Goal: Task Accomplishment & Management: Manage account settings

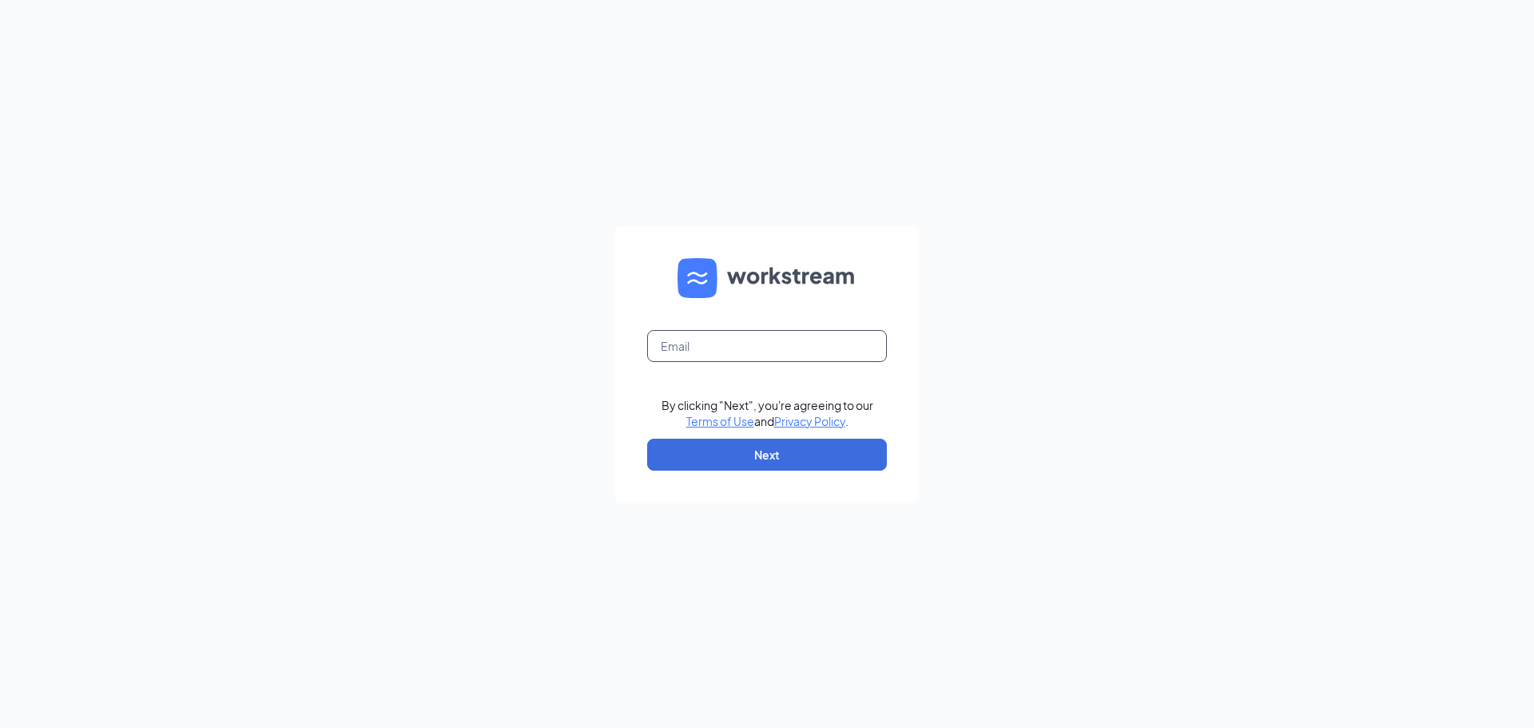
click at [794, 343] on input "text" at bounding box center [767, 346] width 240 height 32
type input "[EMAIL_ADDRESS][DOMAIN_NAME]"
click at [774, 452] on button "Next" at bounding box center [767, 455] width 240 height 32
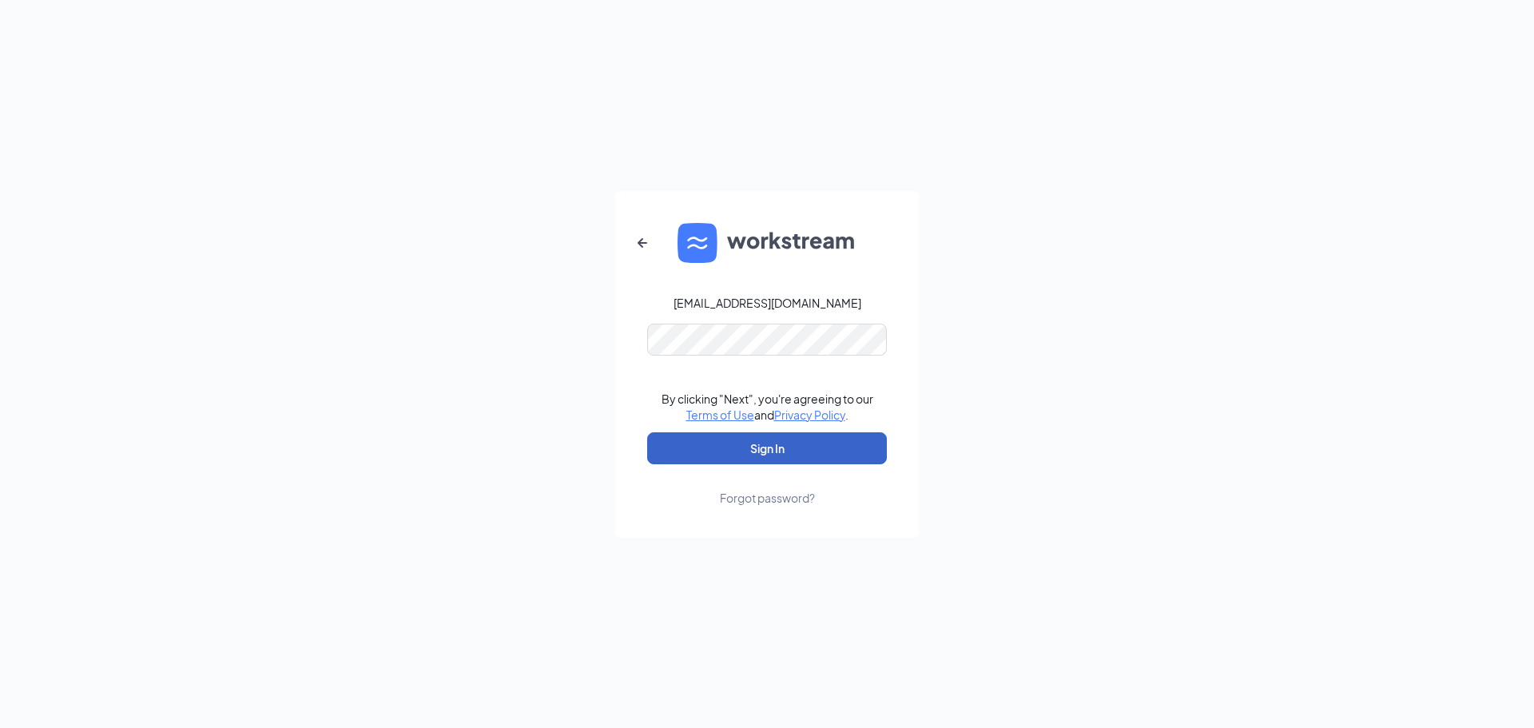
click at [770, 441] on button "Sign In" at bounding box center [767, 448] width 240 height 32
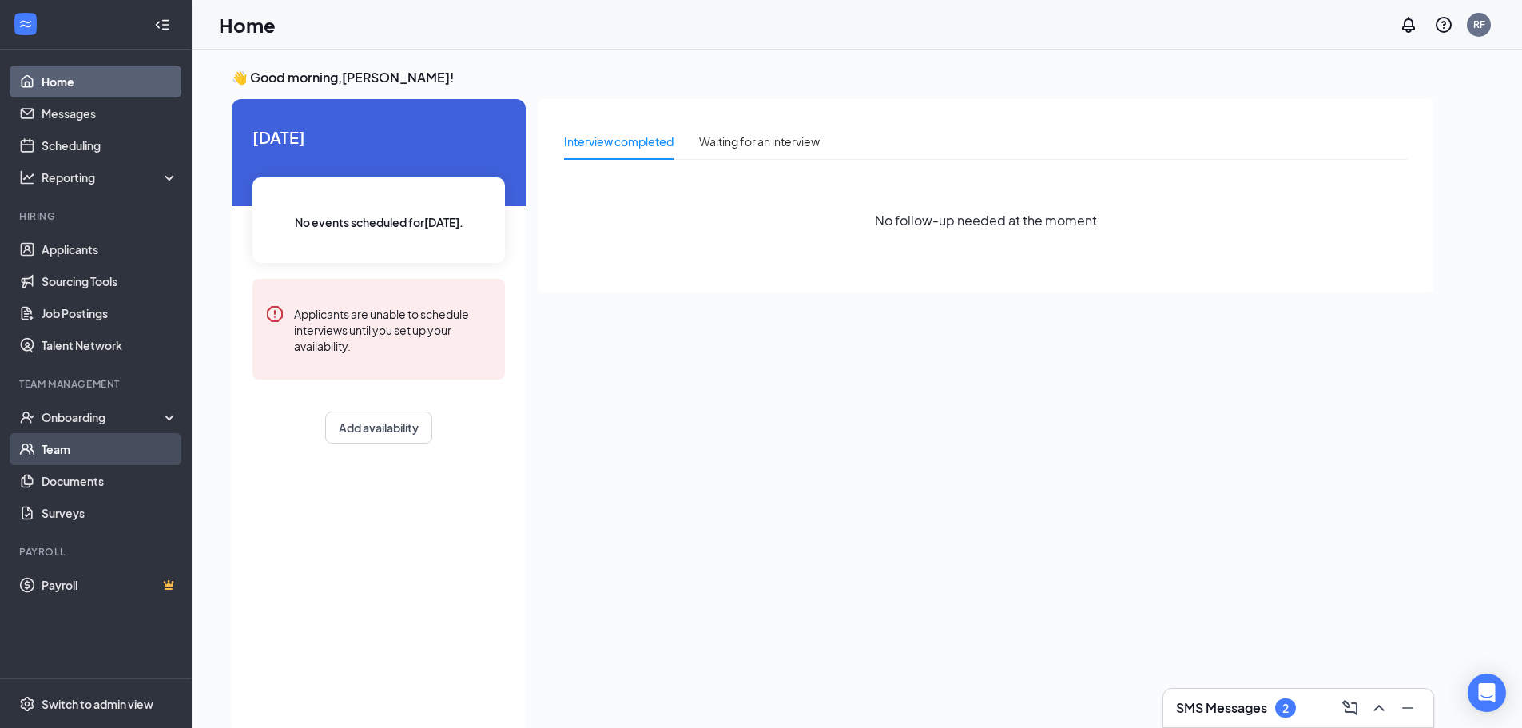
click at [94, 454] on link "Team" at bounding box center [110, 449] width 137 height 32
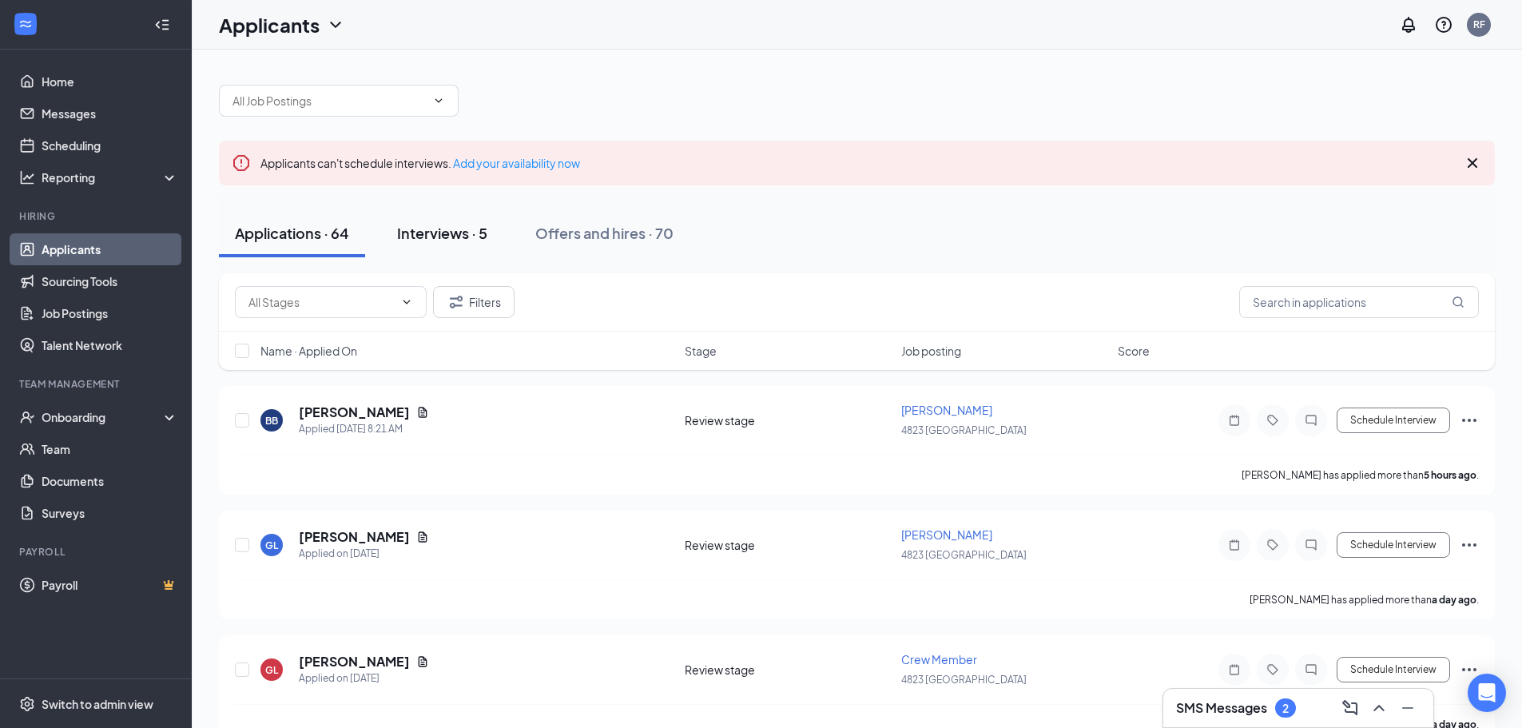
click at [472, 233] on div "Interviews · 5" at bounding box center [442, 233] width 90 height 20
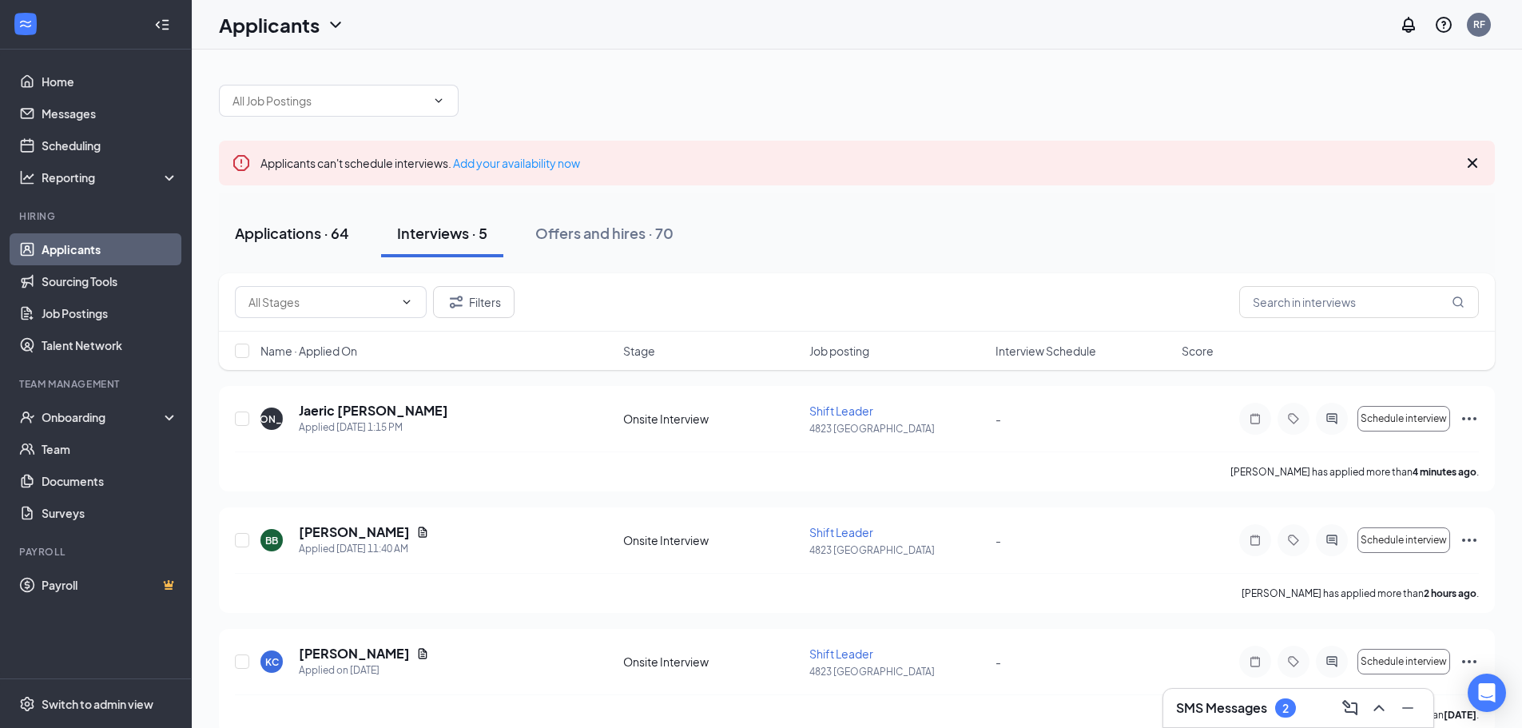
click at [308, 237] on div "Applications · 64" at bounding box center [292, 233] width 114 height 20
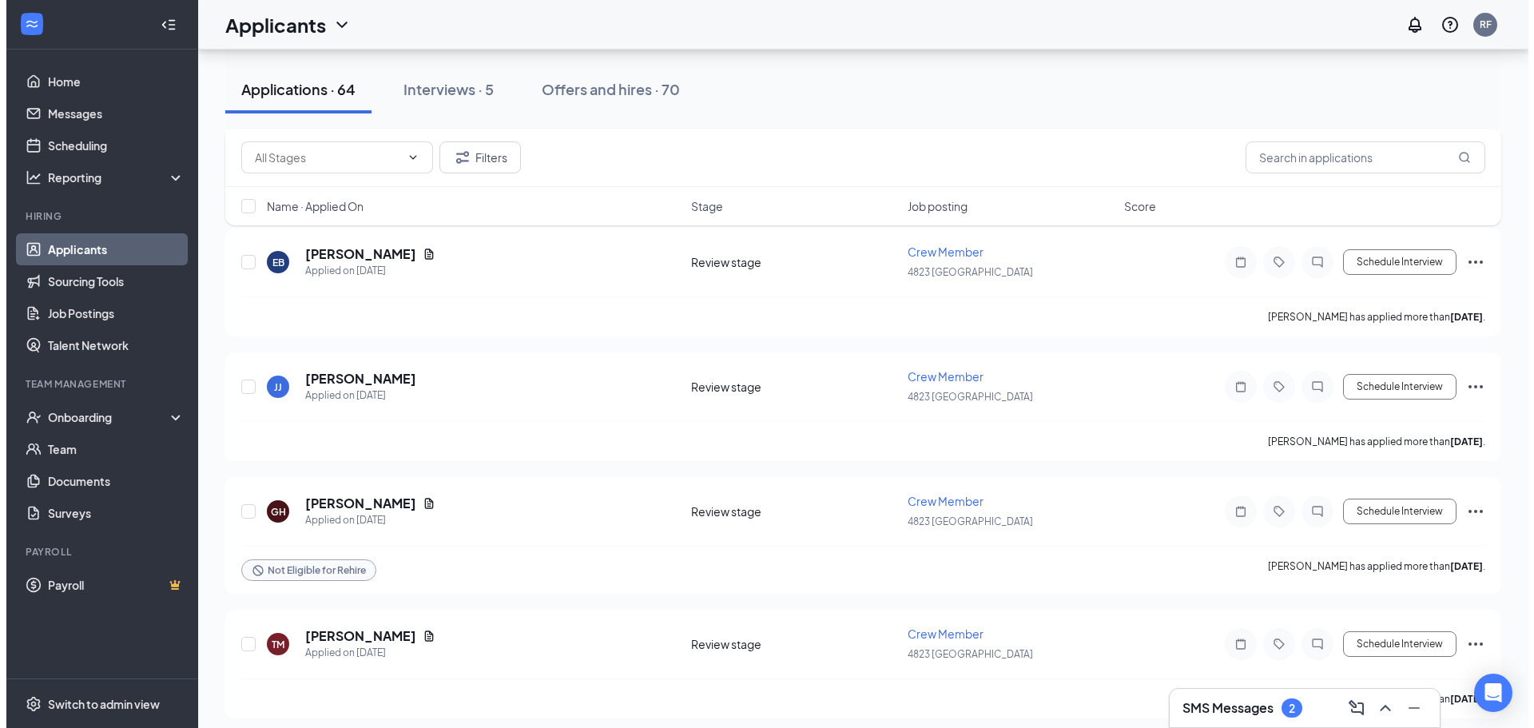
scroll to position [1918, 0]
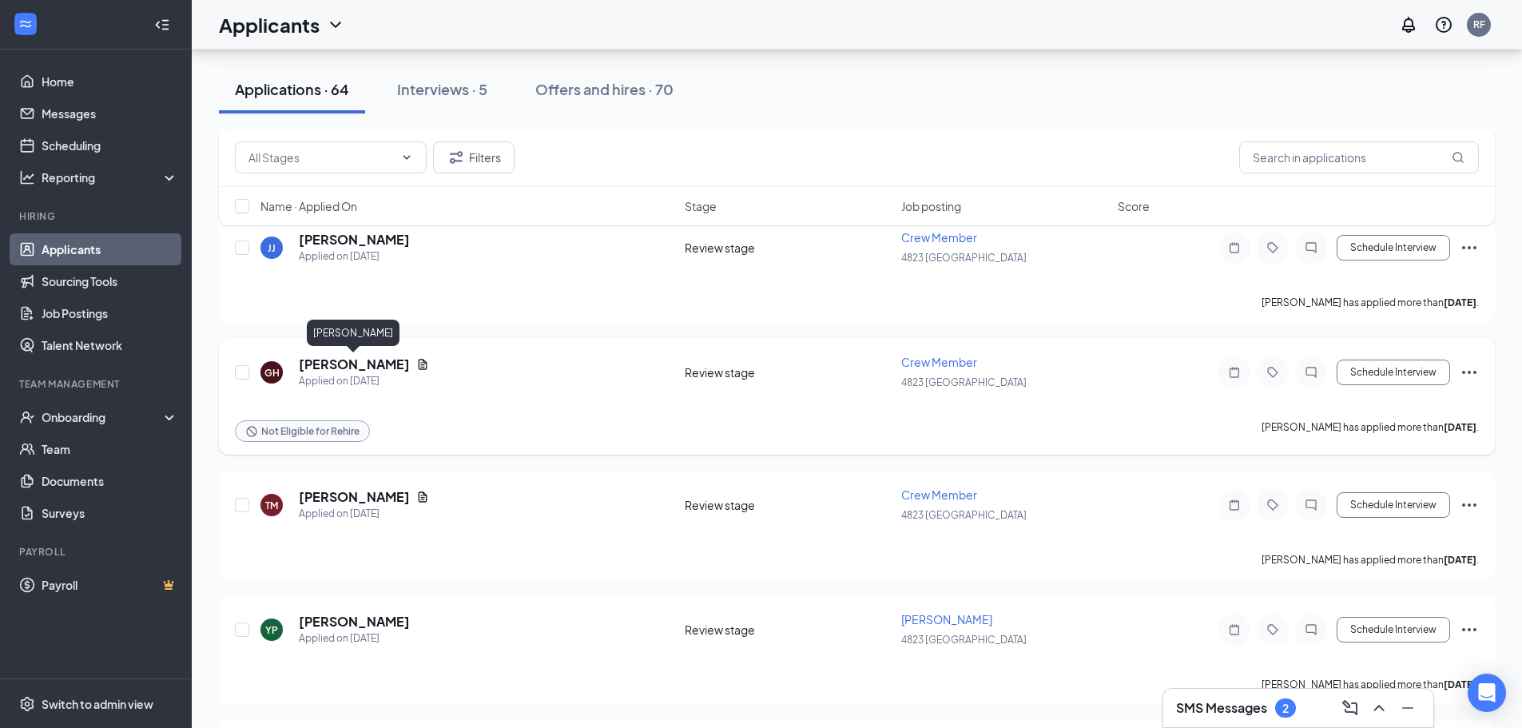
click at [361, 366] on h5 "[PERSON_NAME]" at bounding box center [354, 365] width 111 height 18
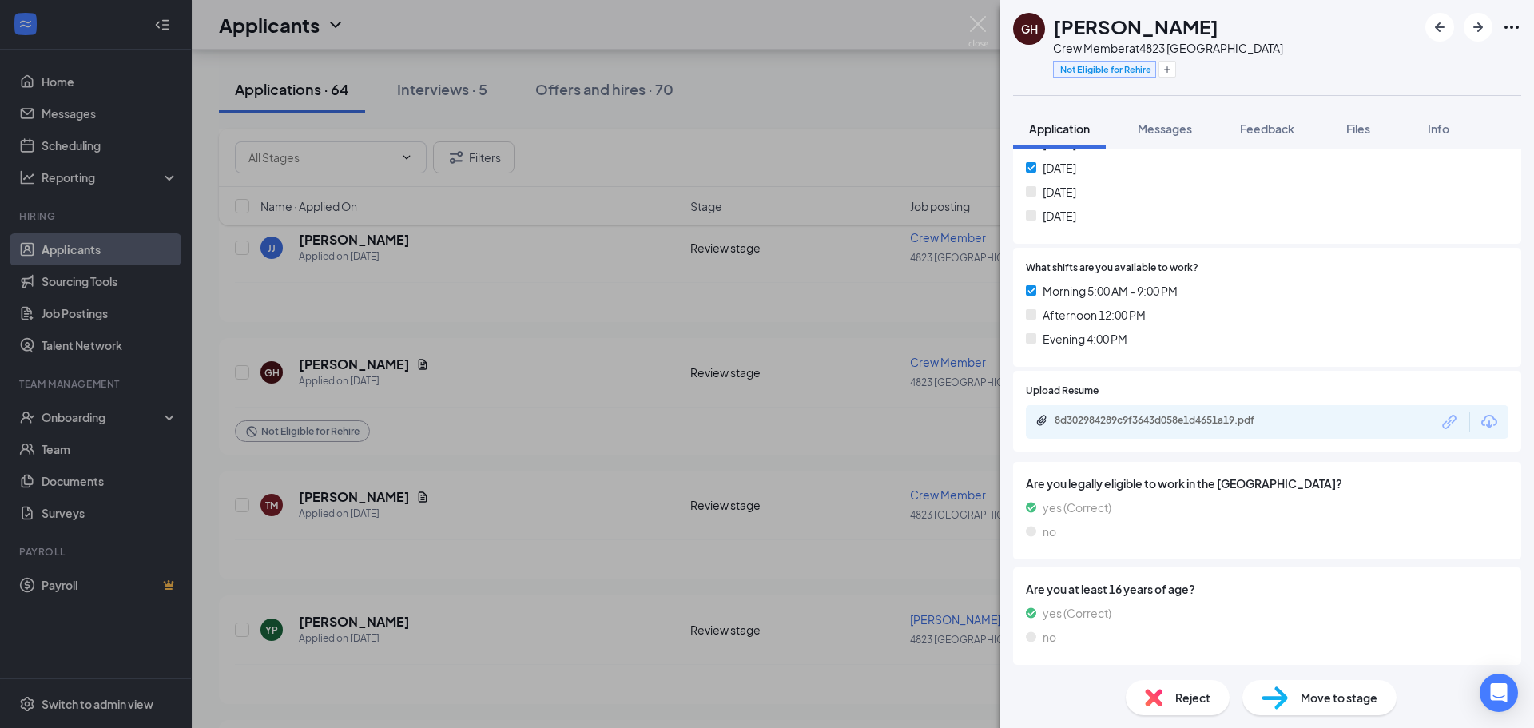
scroll to position [470, 0]
click at [1192, 420] on div "8d302984289c9f3643d058e1d4651a19.pdf" at bounding box center [1167, 418] width 224 height 13
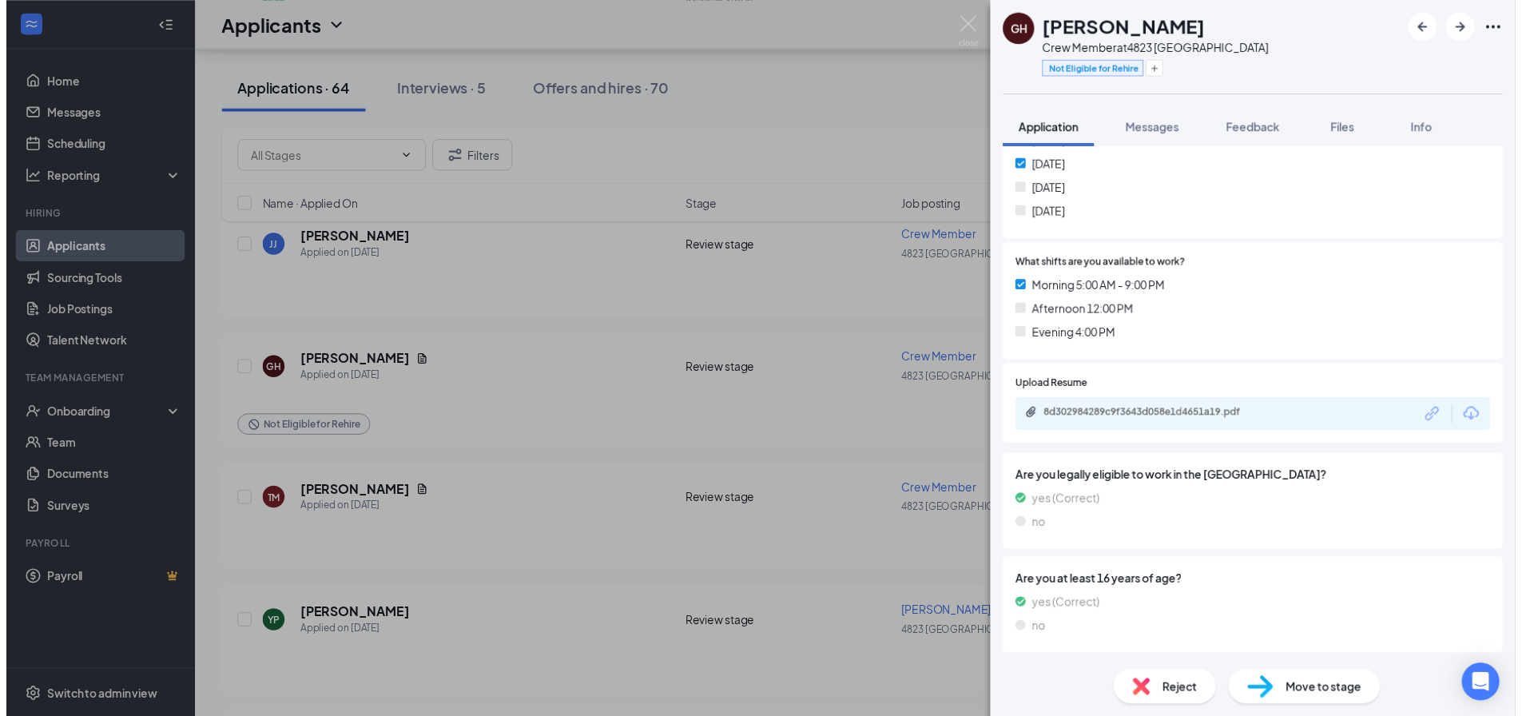
scroll to position [464, 0]
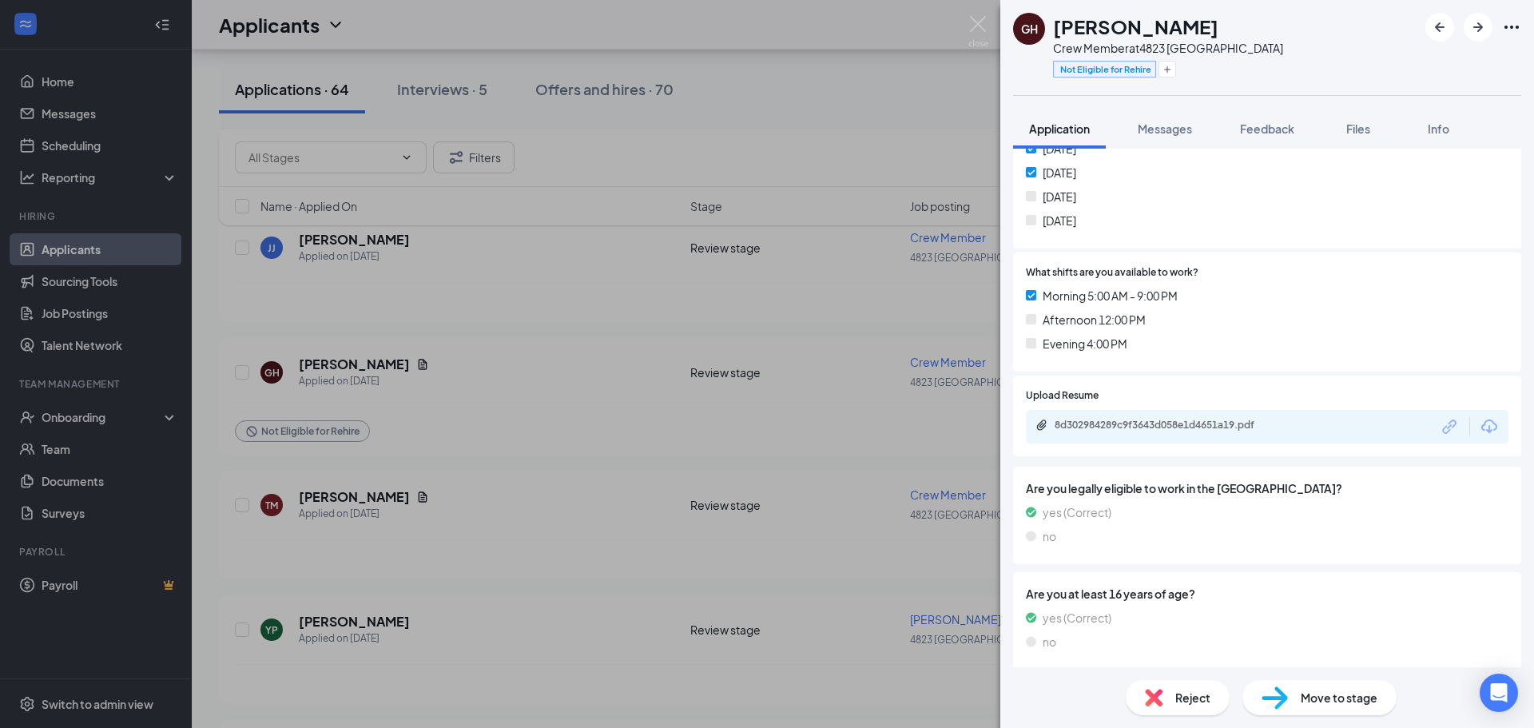
click at [918, 100] on div "GH [PERSON_NAME] Crew Member at [GEOGRAPHIC_DATA] Not Eligible for Rehire Appli…" at bounding box center [767, 364] width 1534 height 728
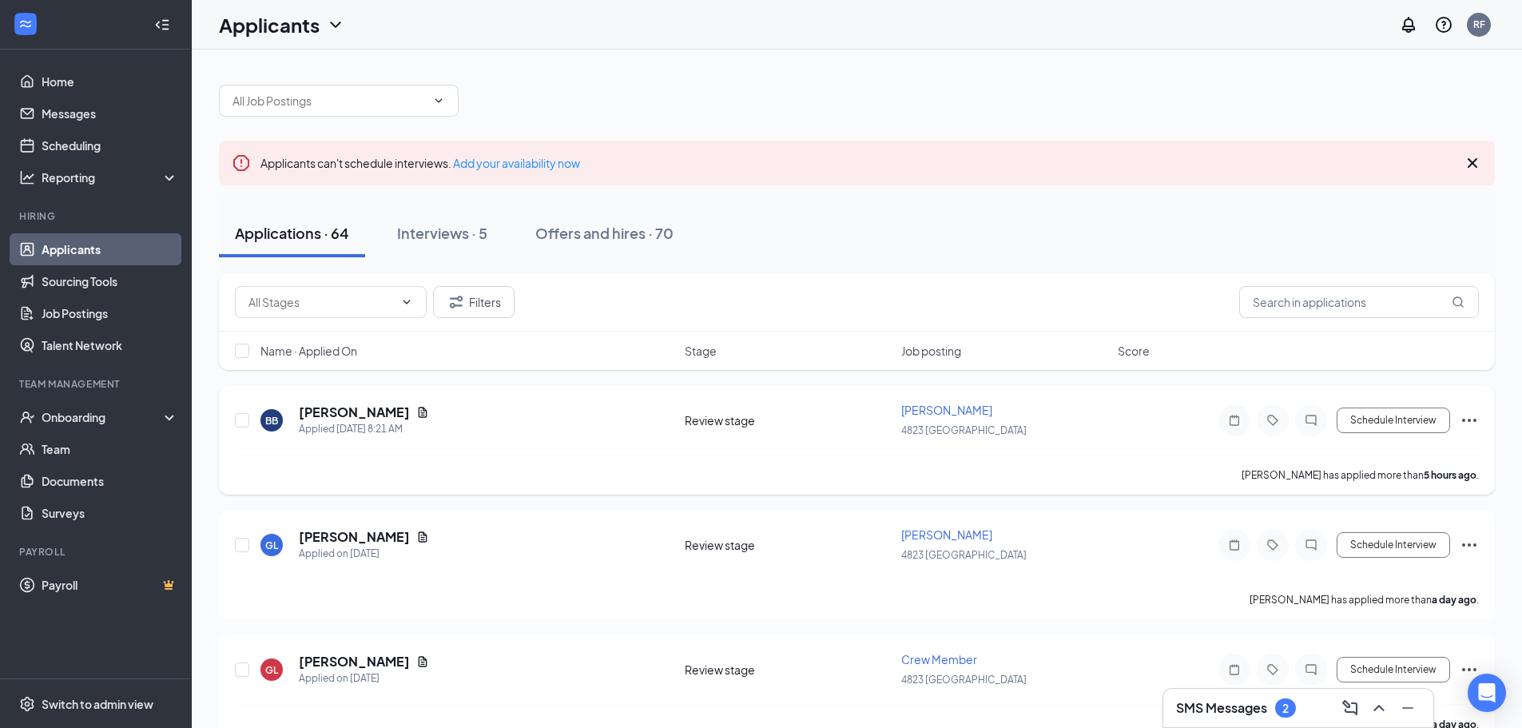
click at [478, 414] on div "BB [PERSON_NAME] Applied [DATE] 8:21 AM" at bounding box center [468, 421] width 415 height 34
click at [709, 424] on div "Review stage" at bounding box center [788, 420] width 207 height 16
click at [363, 414] on h5 "[PERSON_NAME]" at bounding box center [354, 413] width 111 height 18
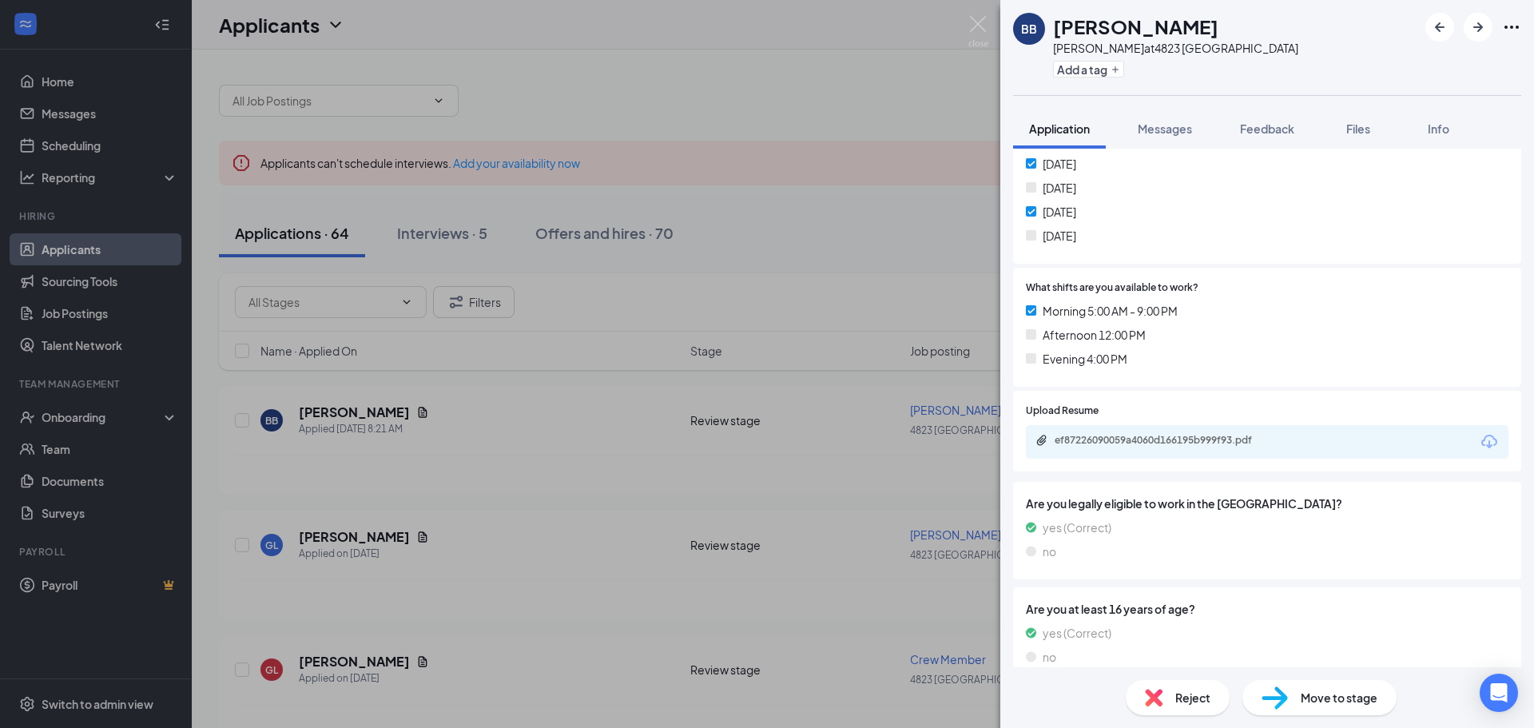
scroll to position [470, 0]
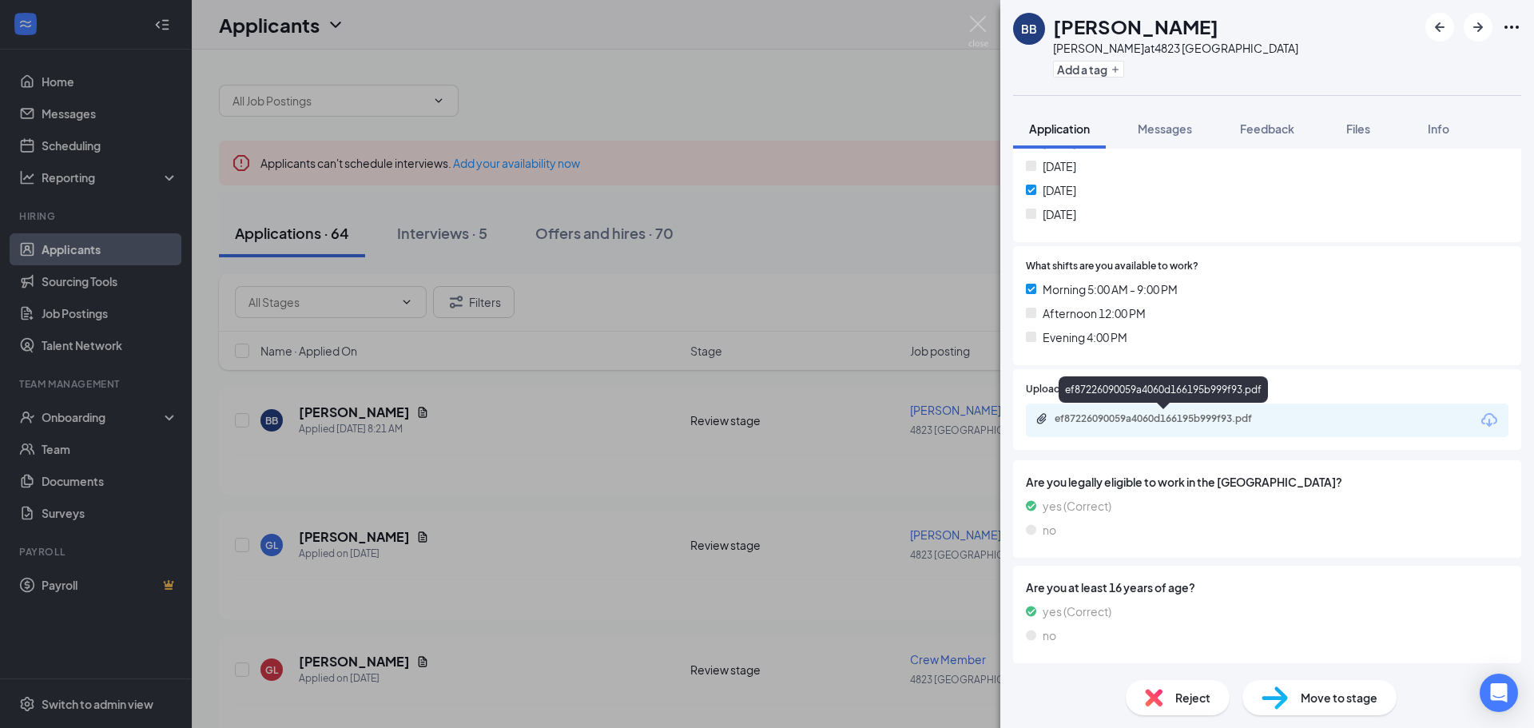
click at [1212, 418] on div "ef87226090059a4060d166195b999f93.pdf" at bounding box center [1167, 418] width 224 height 13
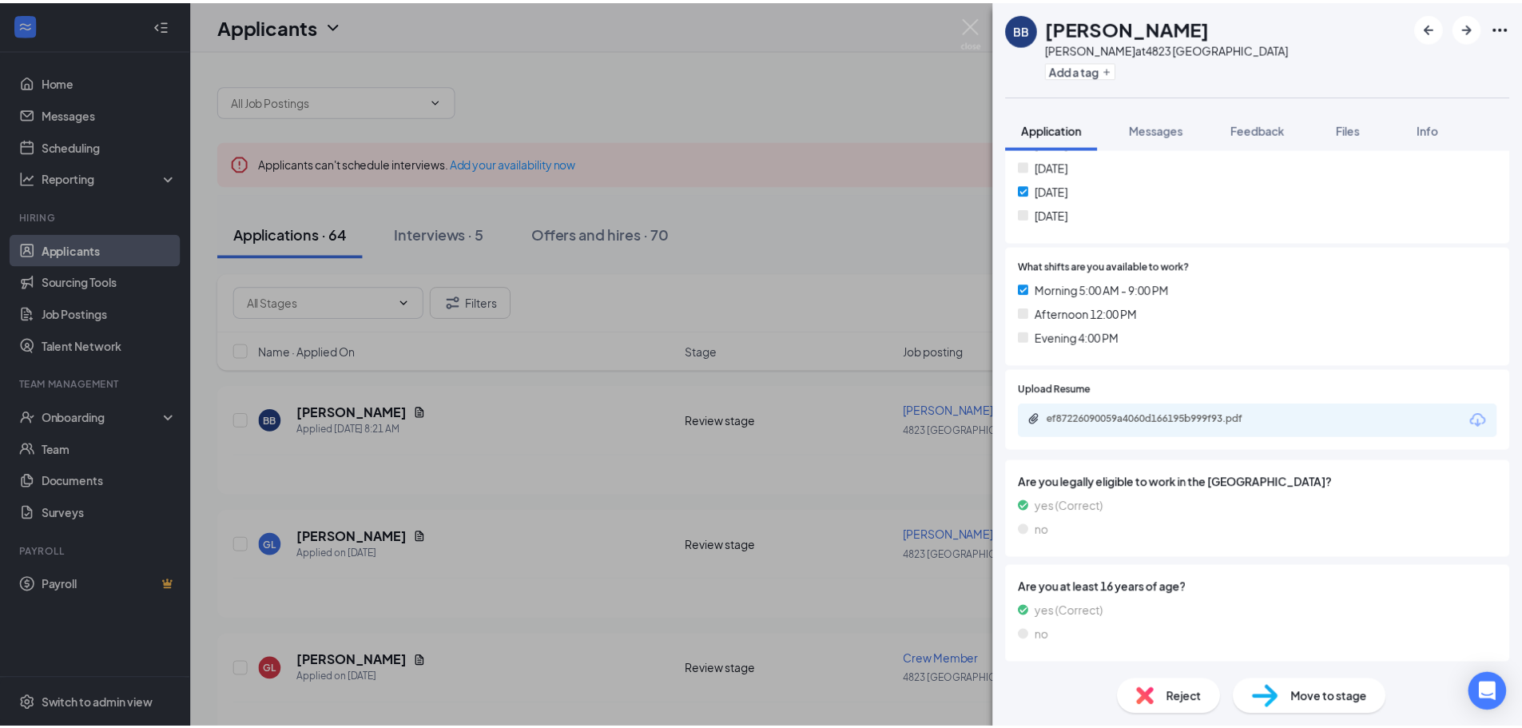
scroll to position [464, 0]
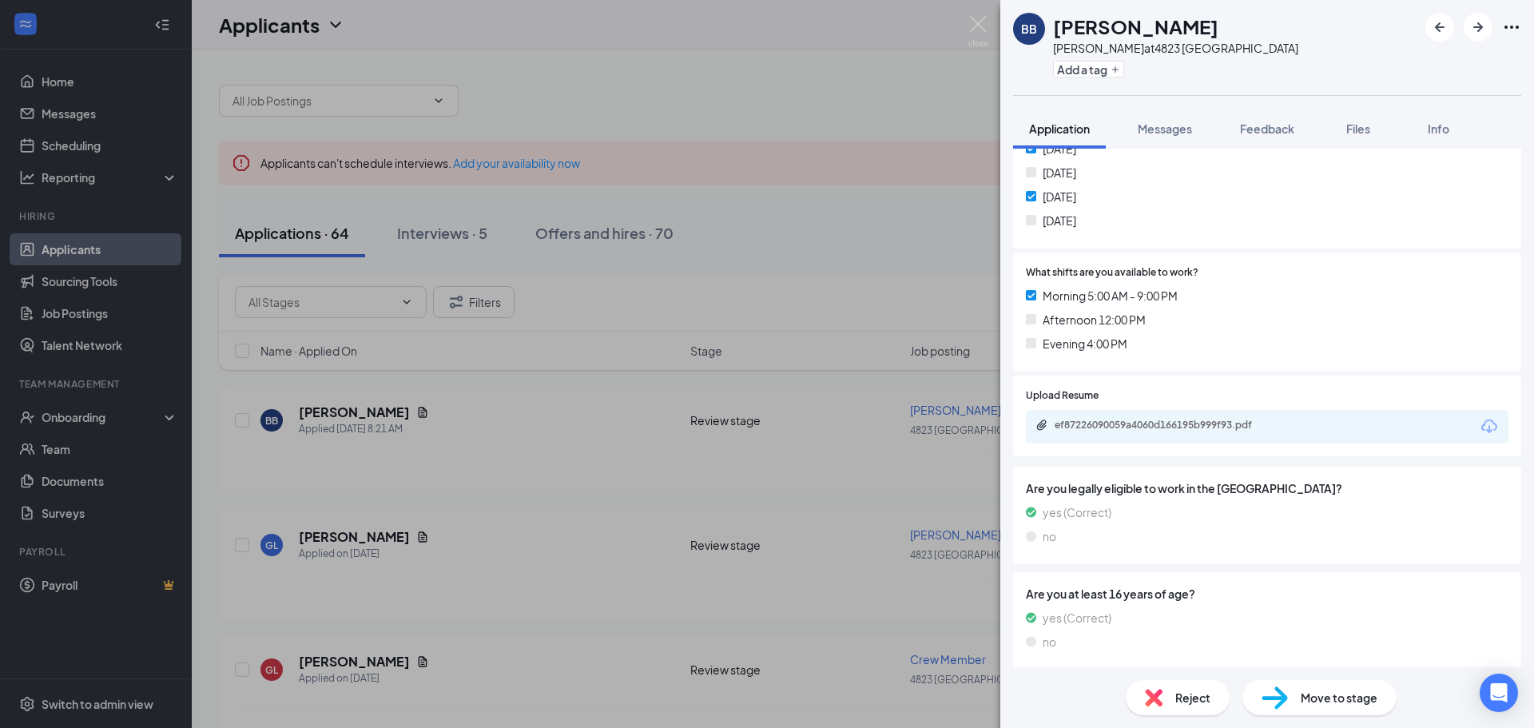
click at [853, 69] on div "BB [PERSON_NAME] at [GEOGRAPHIC_DATA] Add a tag Application Messages Feedback F…" at bounding box center [767, 364] width 1534 height 728
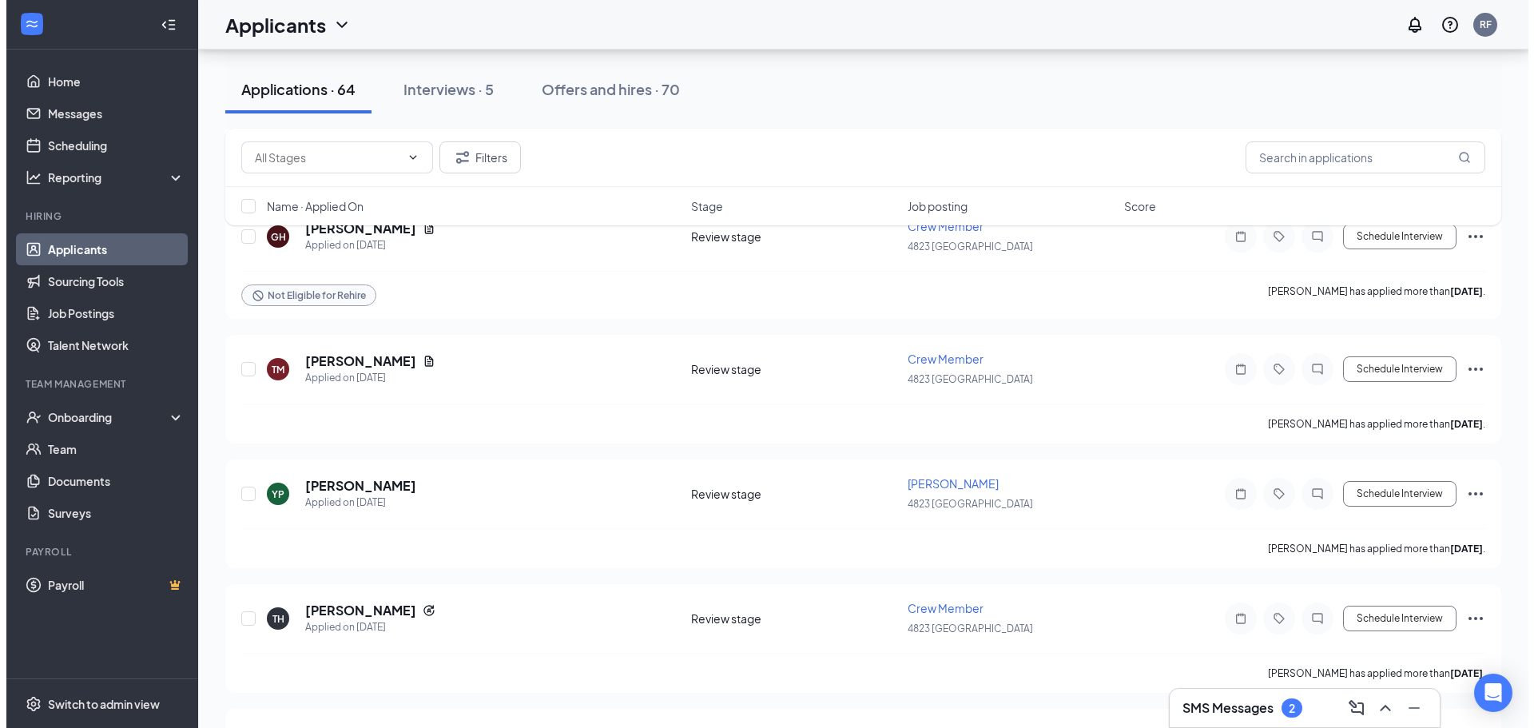
scroll to position [2078, 0]
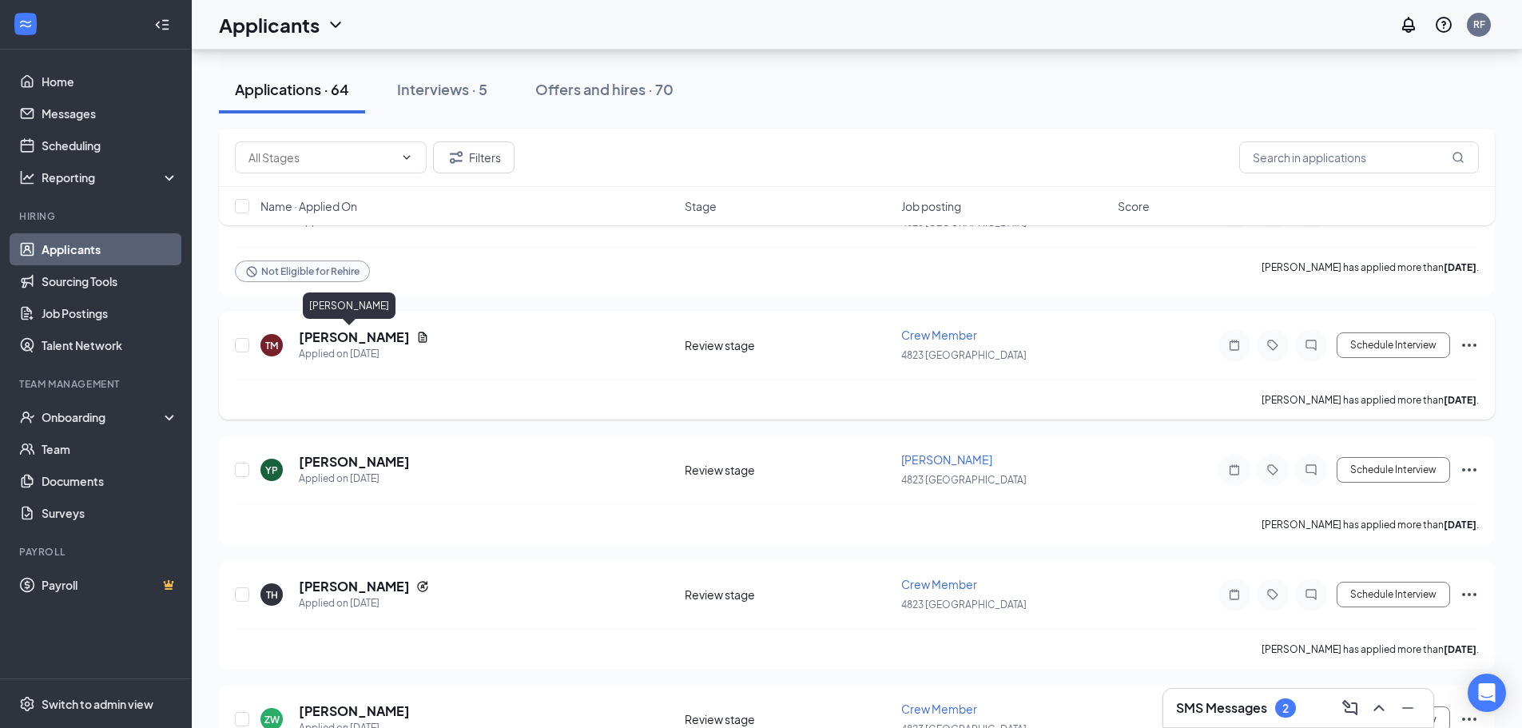
click at [332, 340] on h5 "[PERSON_NAME]" at bounding box center [354, 337] width 111 height 18
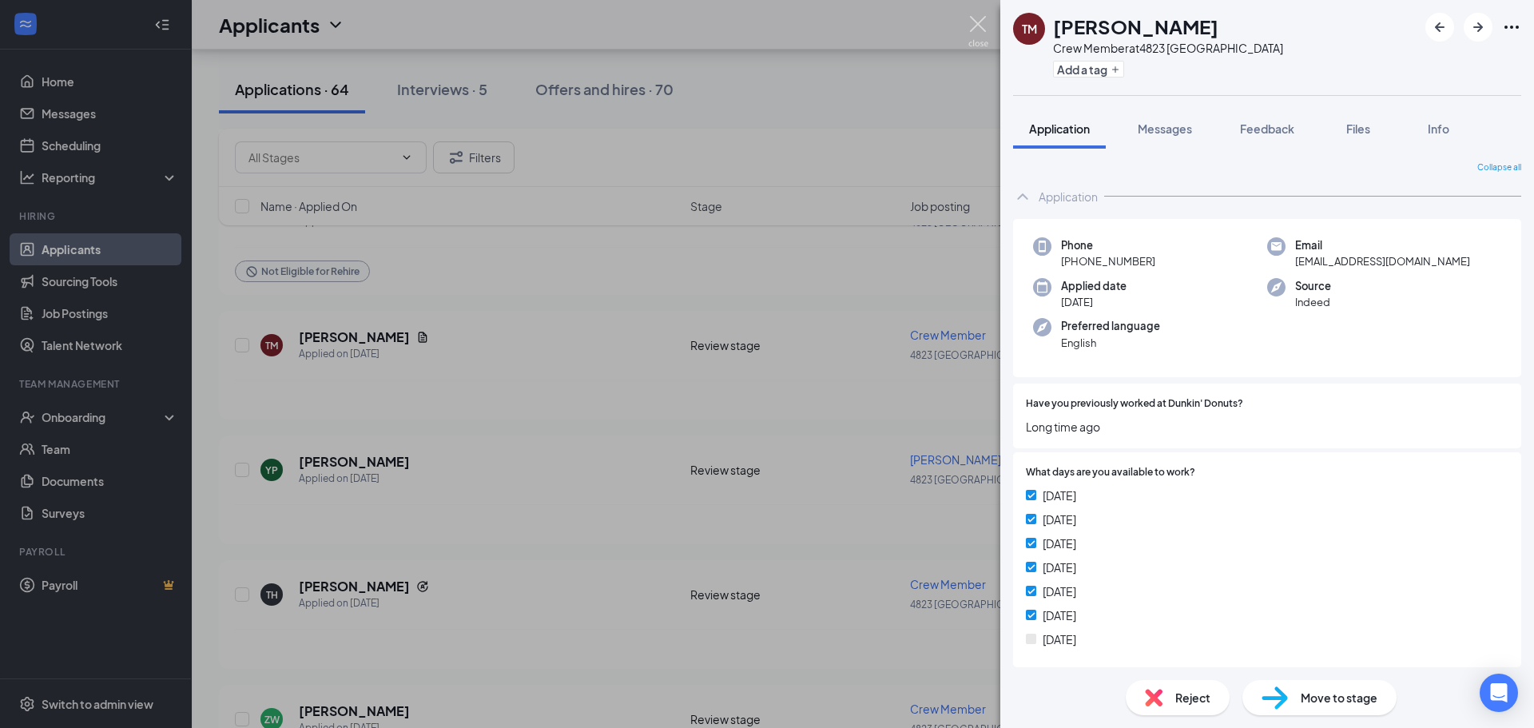
click at [982, 26] on img at bounding box center [979, 31] width 20 height 31
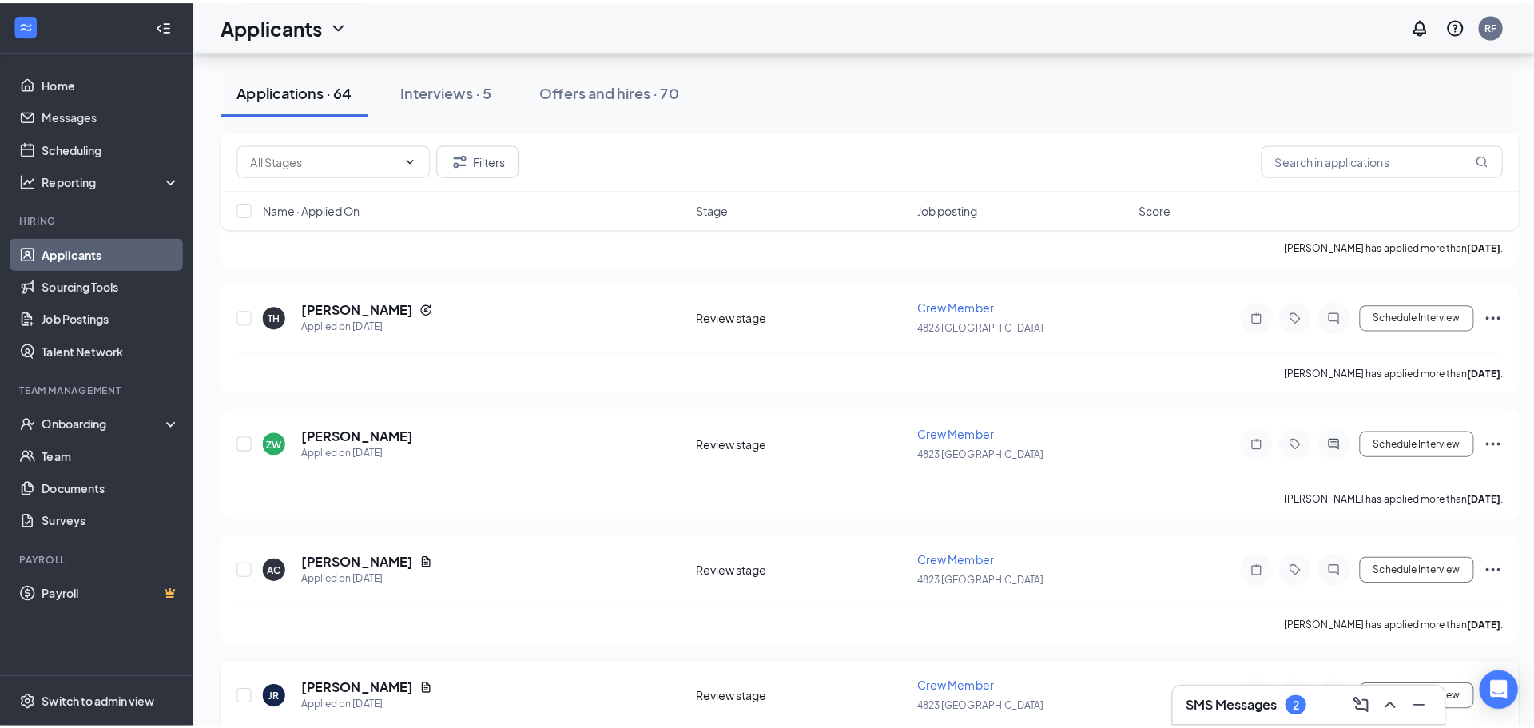
scroll to position [2397, 0]
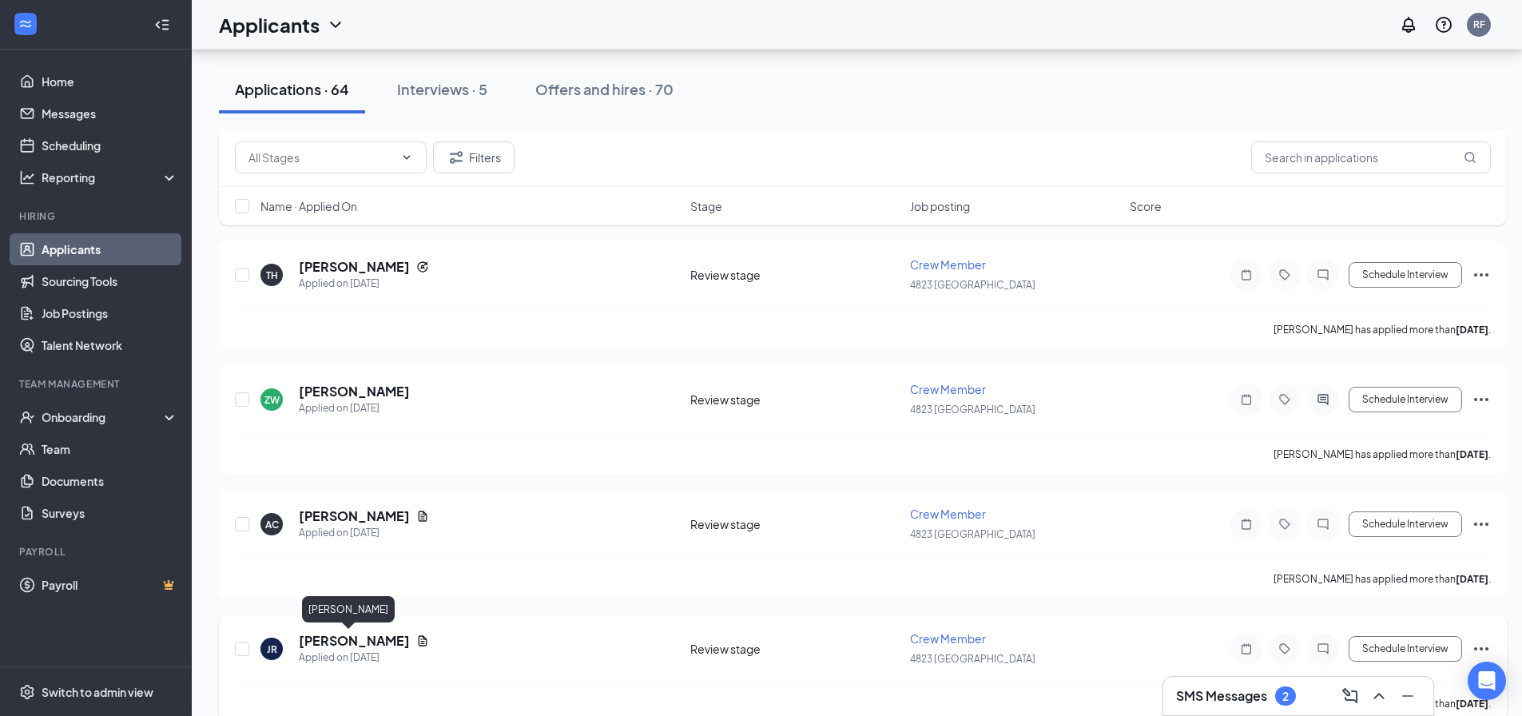
click at [344, 644] on h5 "[PERSON_NAME]" at bounding box center [354, 641] width 111 height 18
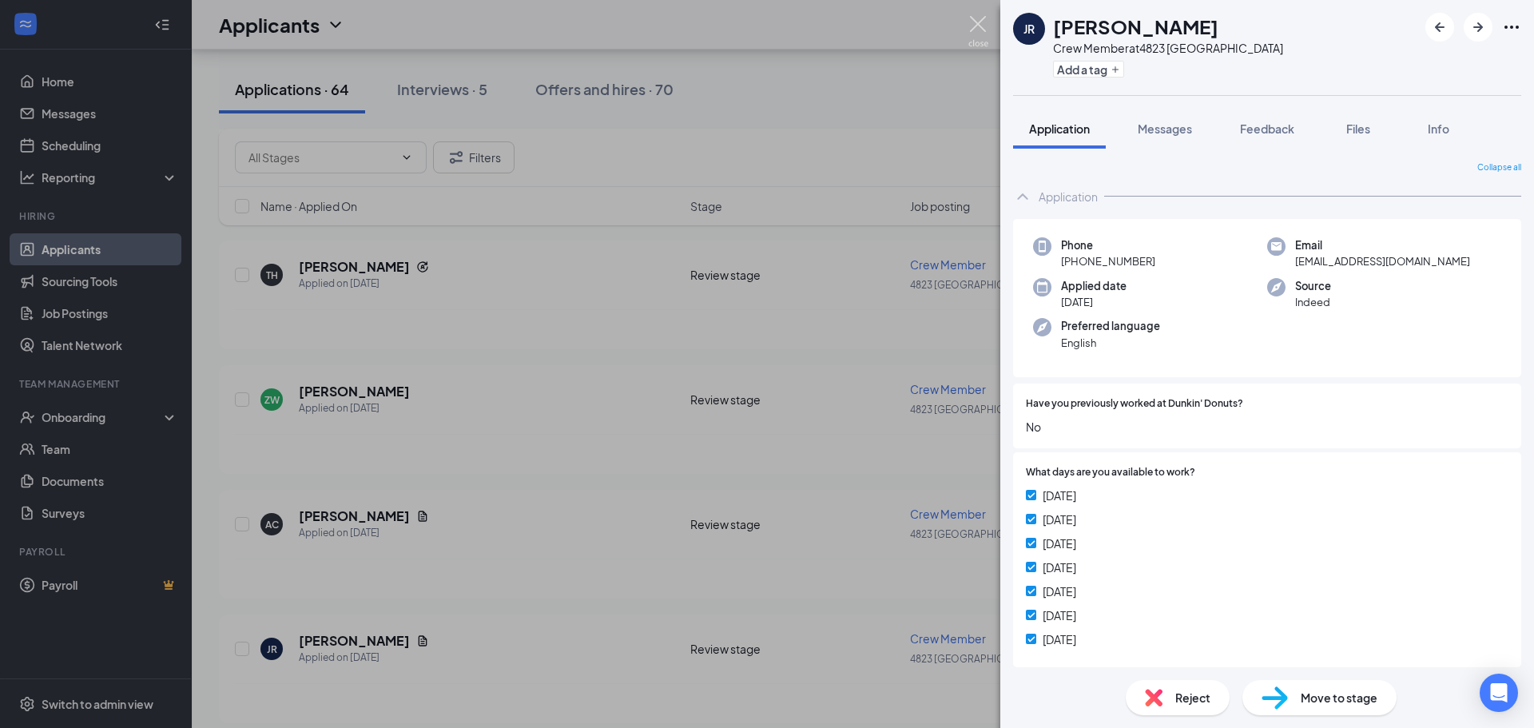
click at [973, 23] on img at bounding box center [979, 31] width 20 height 31
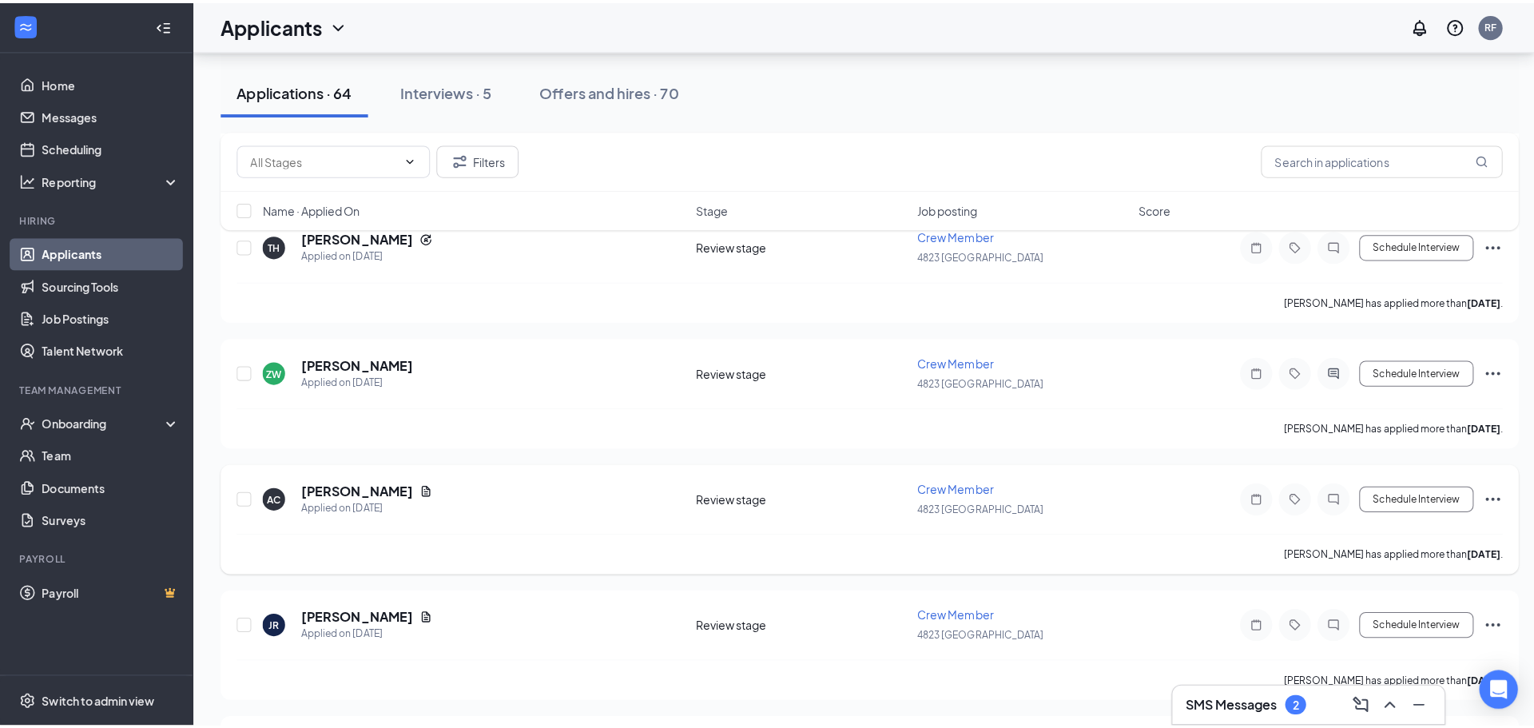
scroll to position [2557, 0]
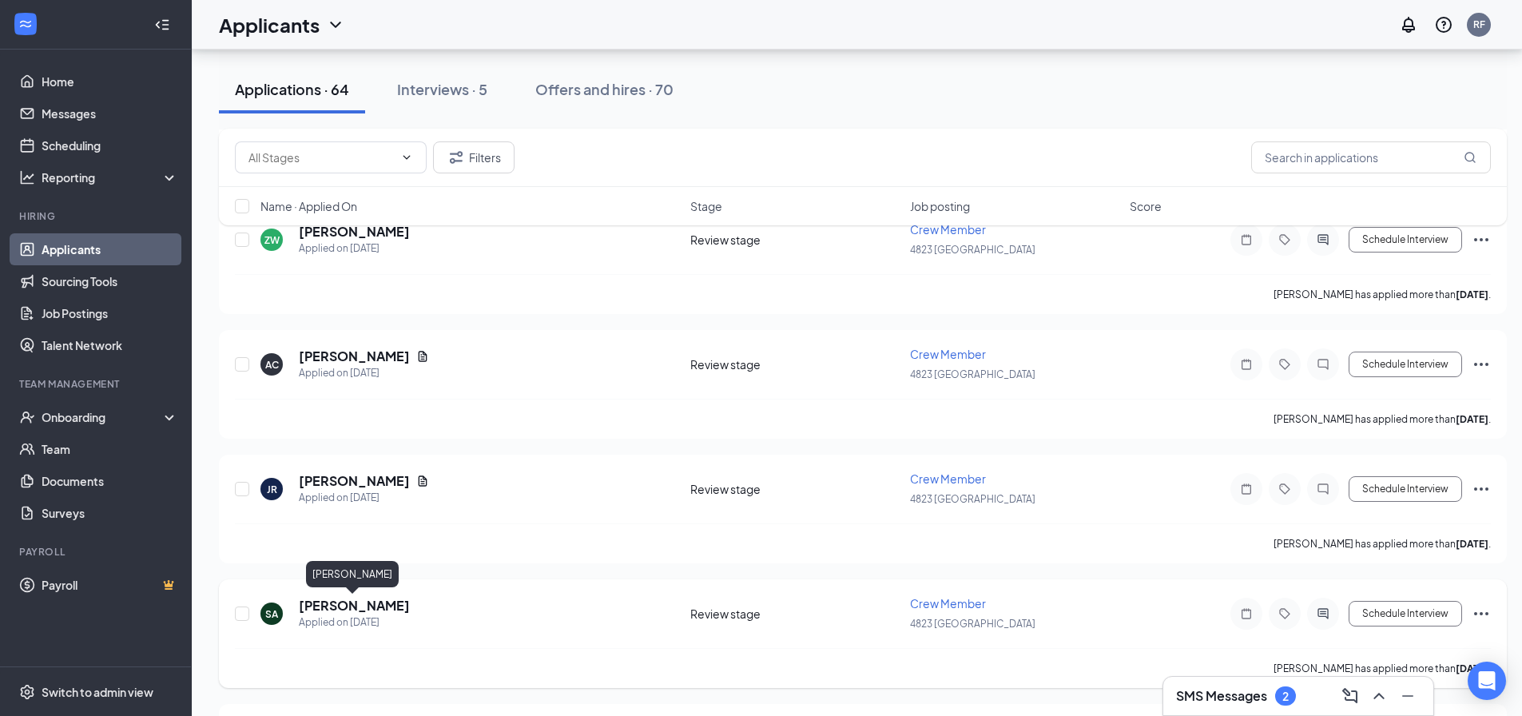
click at [365, 605] on h5 "[PERSON_NAME]" at bounding box center [354, 606] width 111 height 18
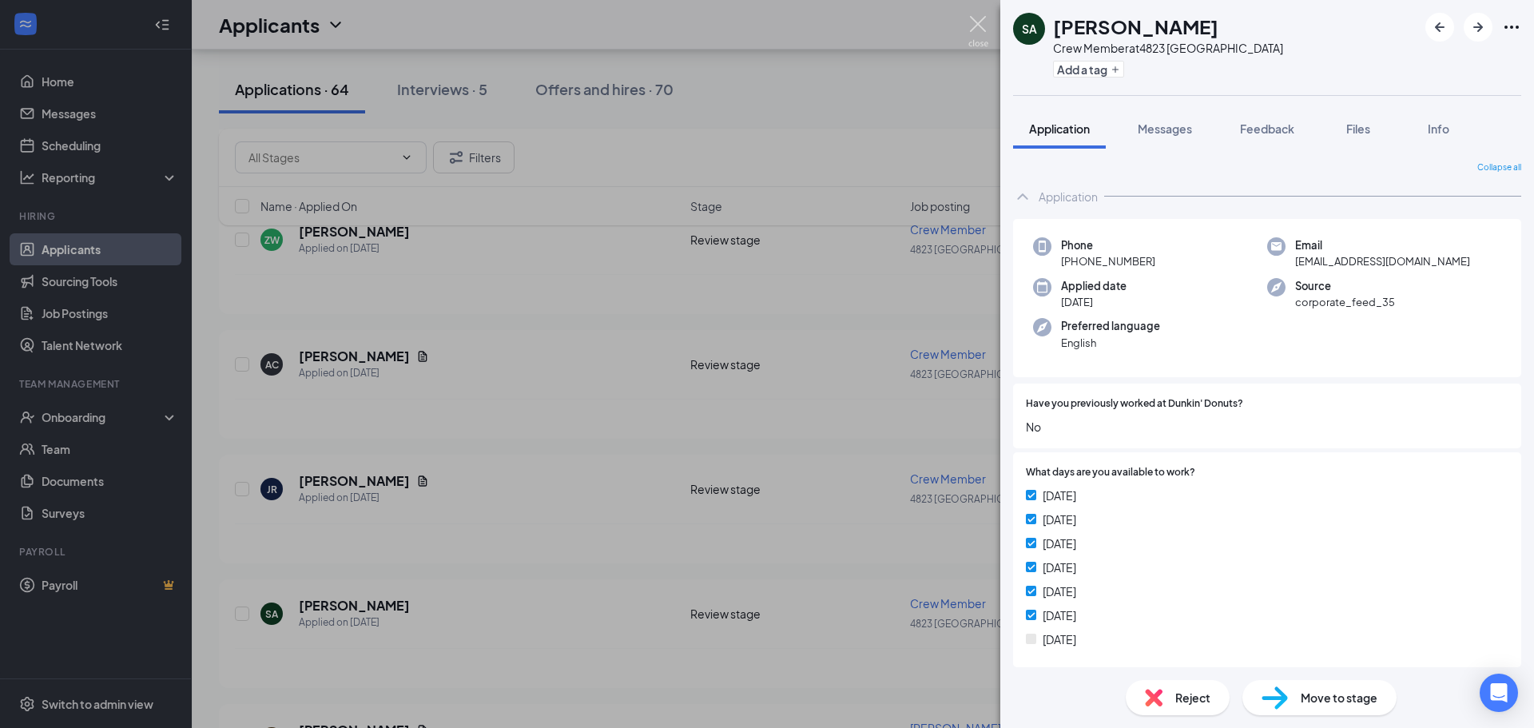
click at [979, 24] on img at bounding box center [979, 31] width 20 height 31
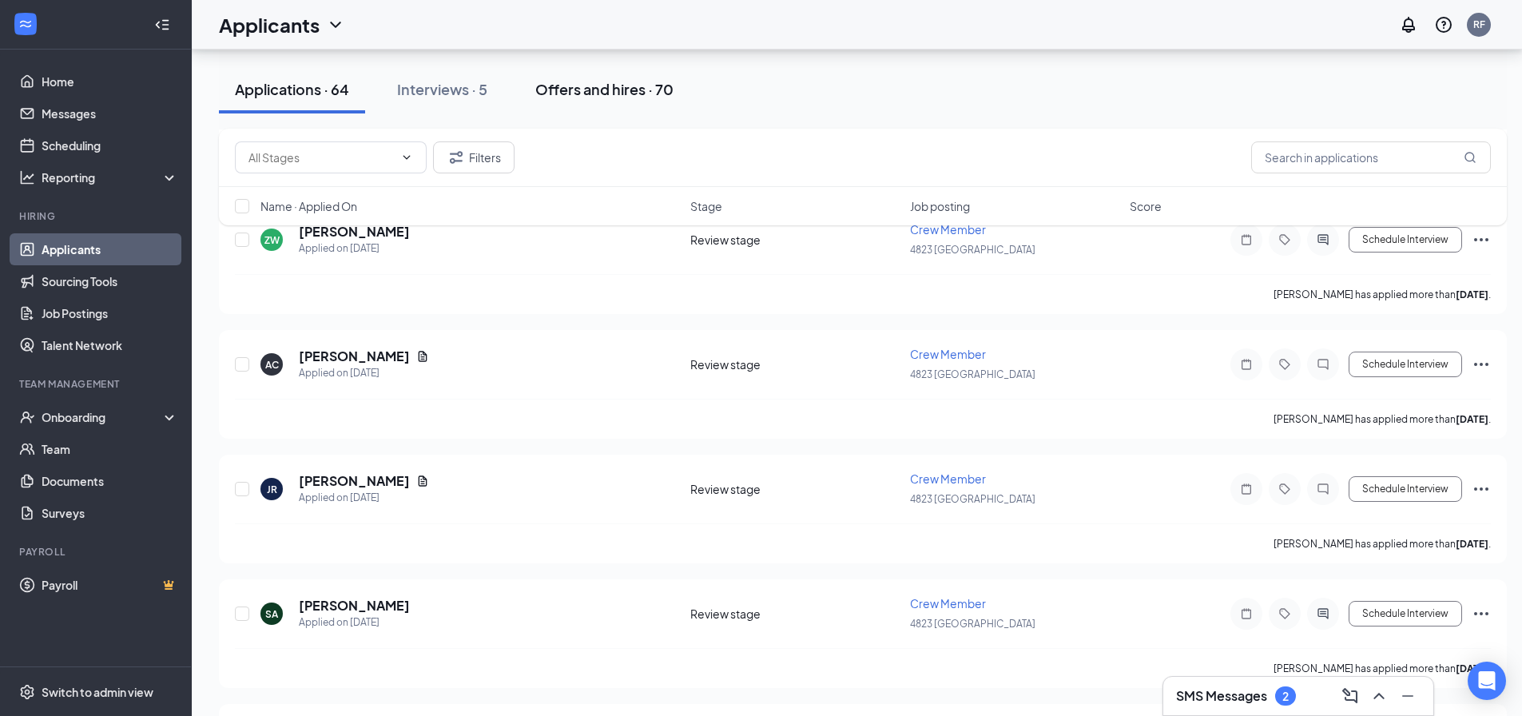
click at [607, 91] on div "Offers and hires · 70" at bounding box center [604, 89] width 138 height 20
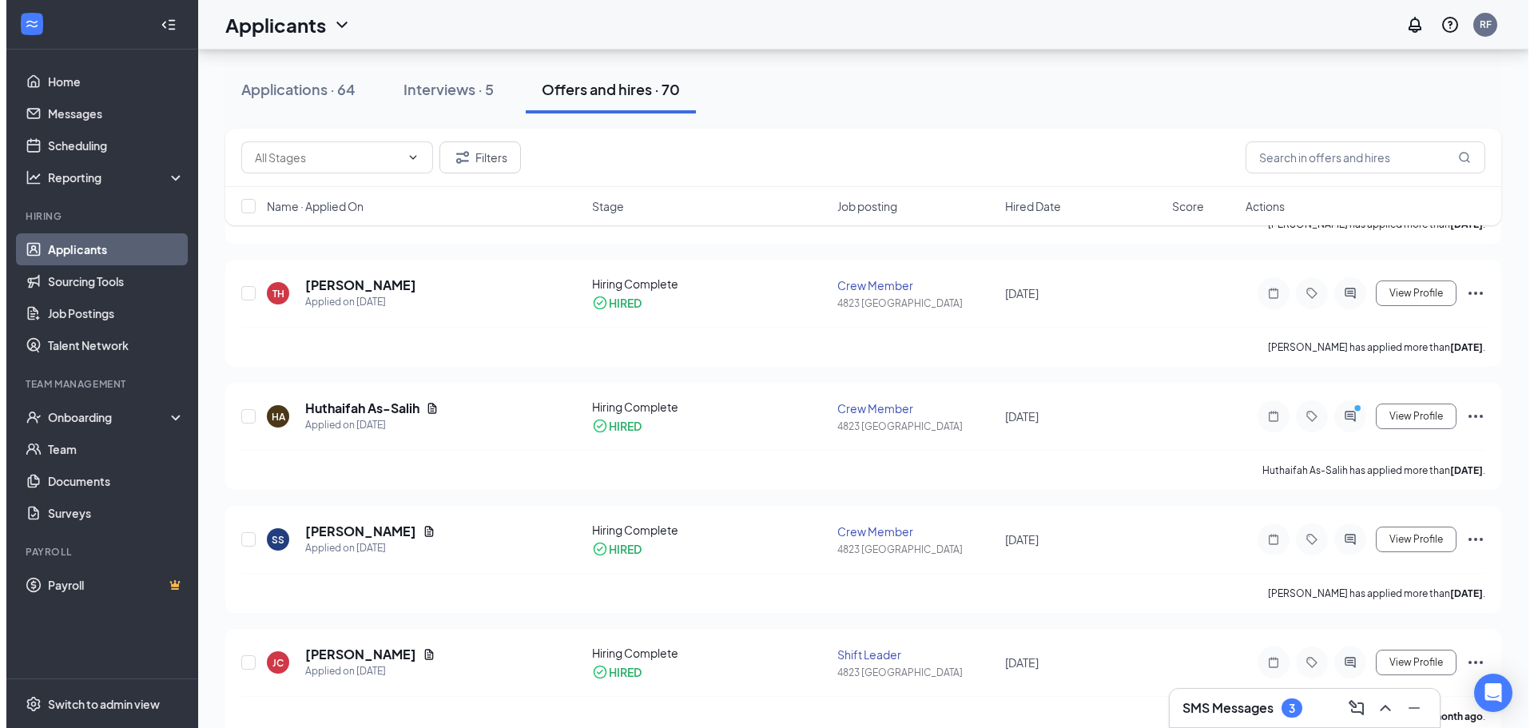
scroll to position [639, 0]
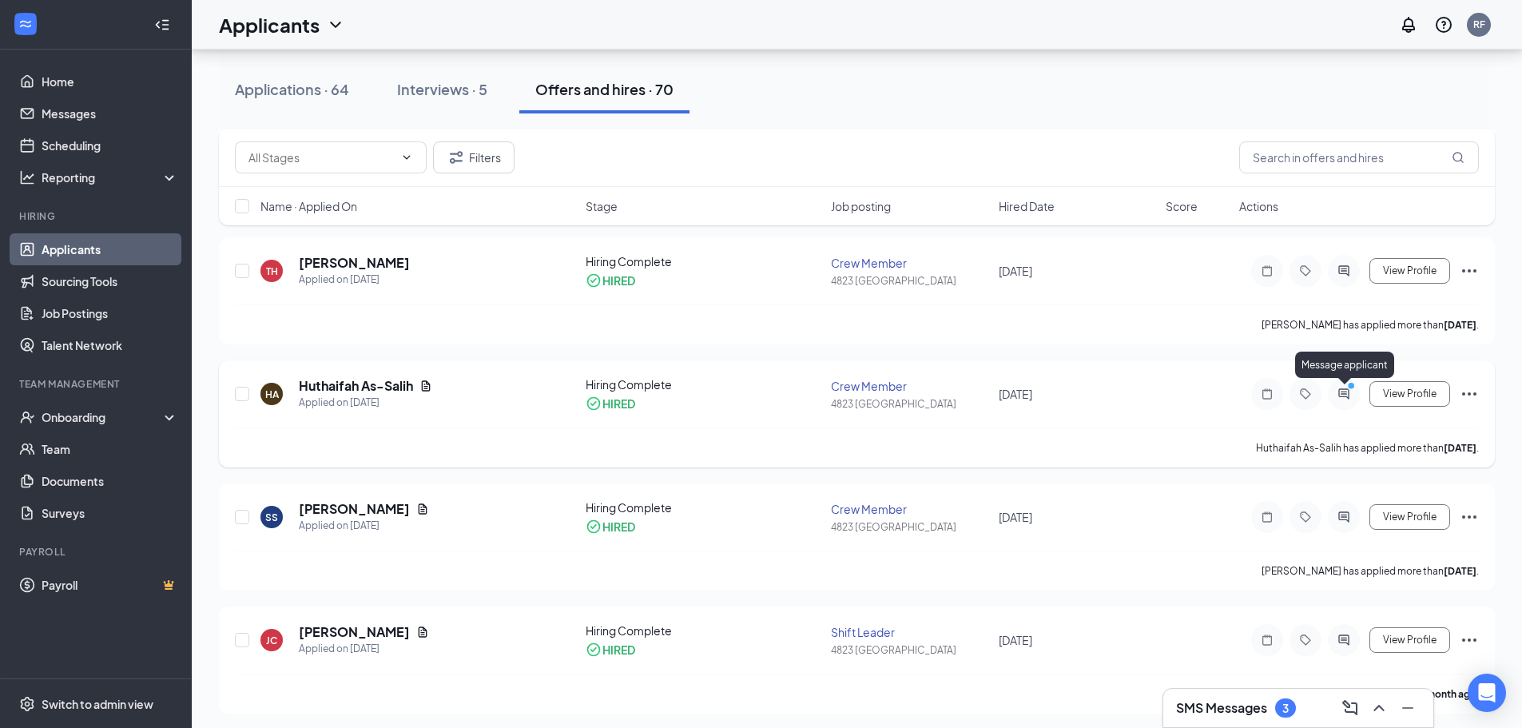
click at [1347, 392] on icon "PrimaryDot" at bounding box center [1353, 387] width 19 height 13
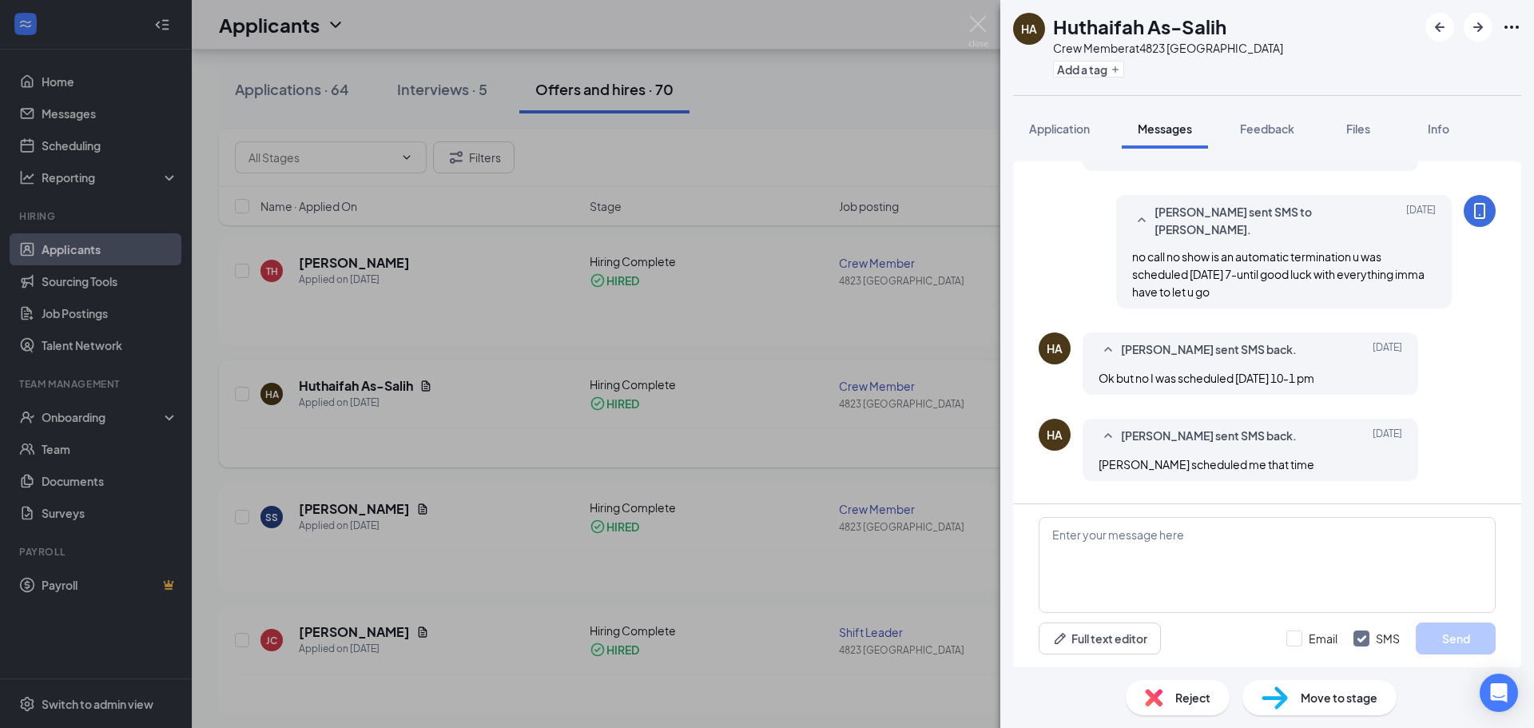
scroll to position [639, 0]
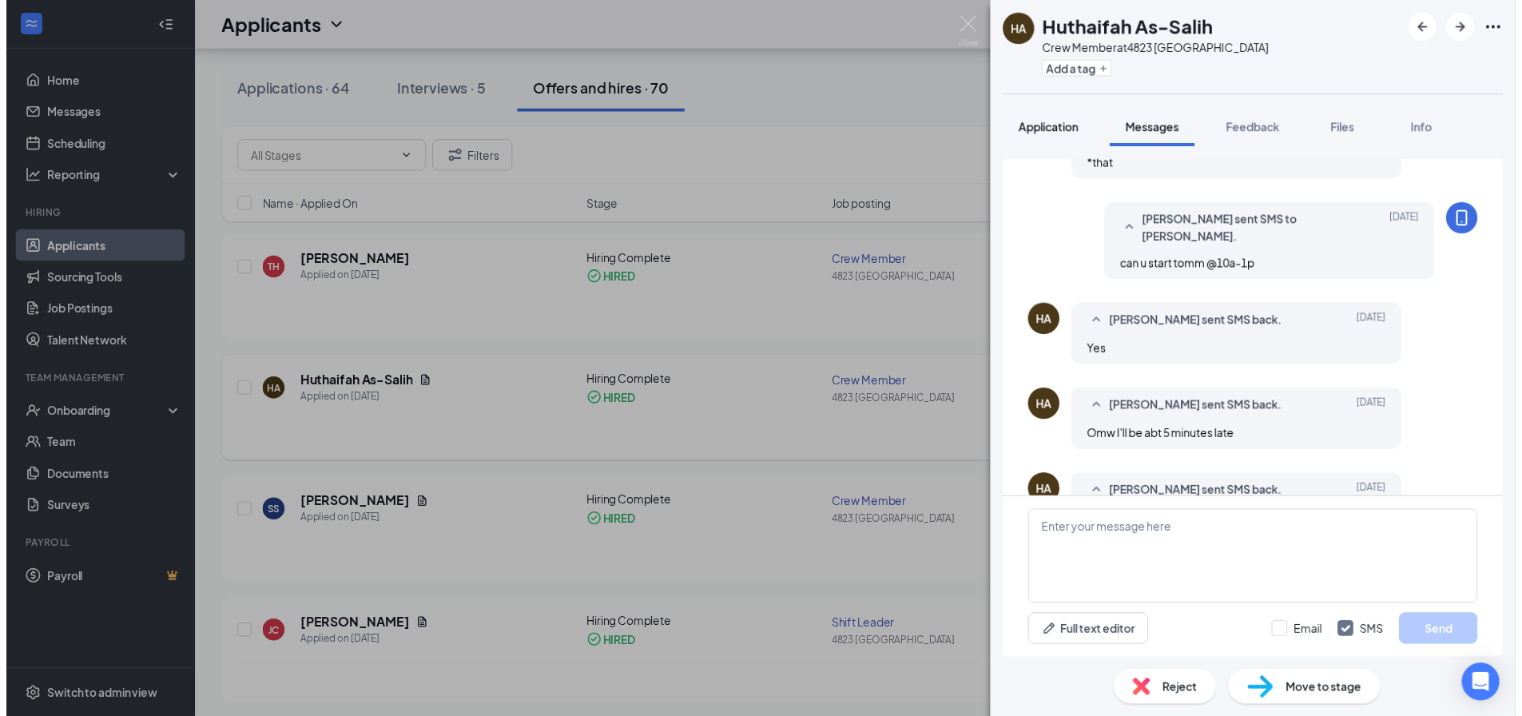
scroll to position [80, 0]
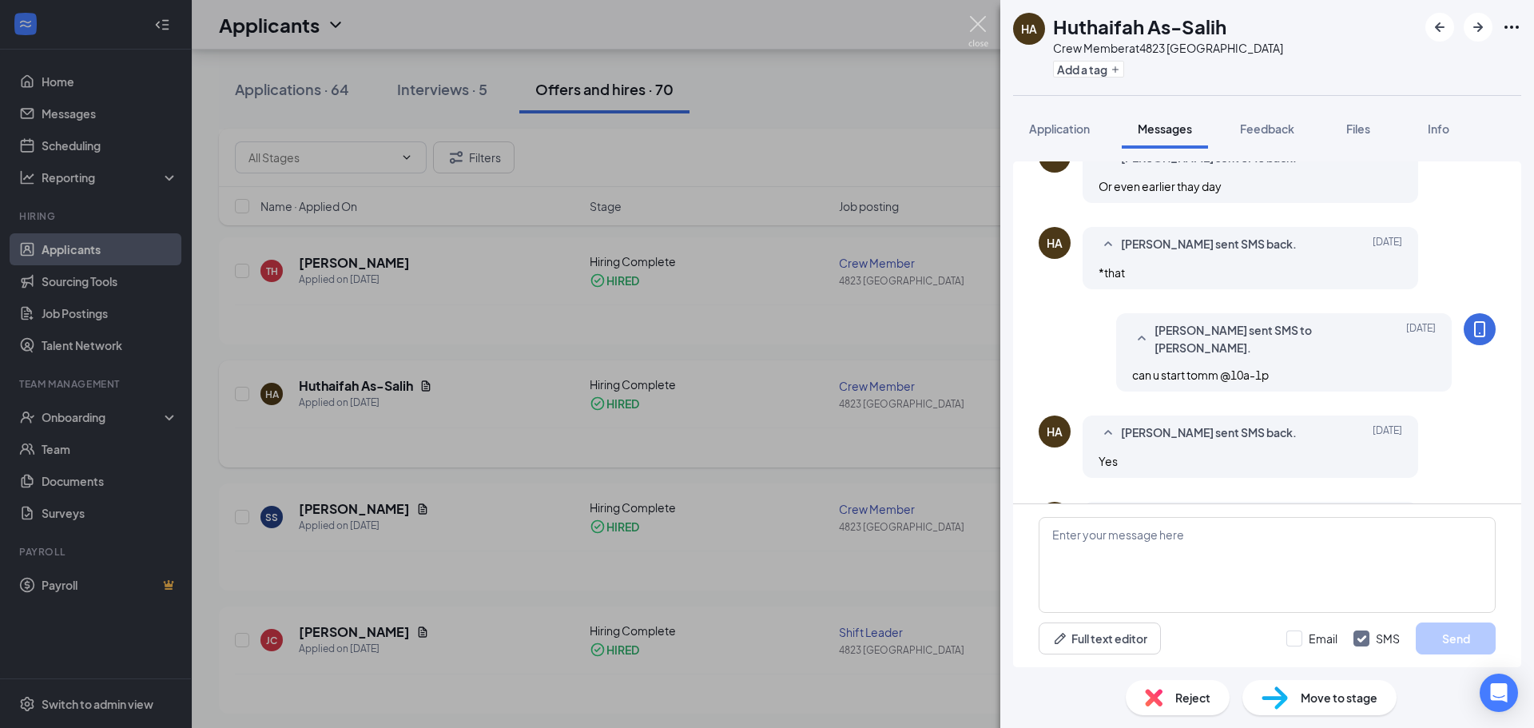
click at [972, 25] on img at bounding box center [979, 31] width 20 height 31
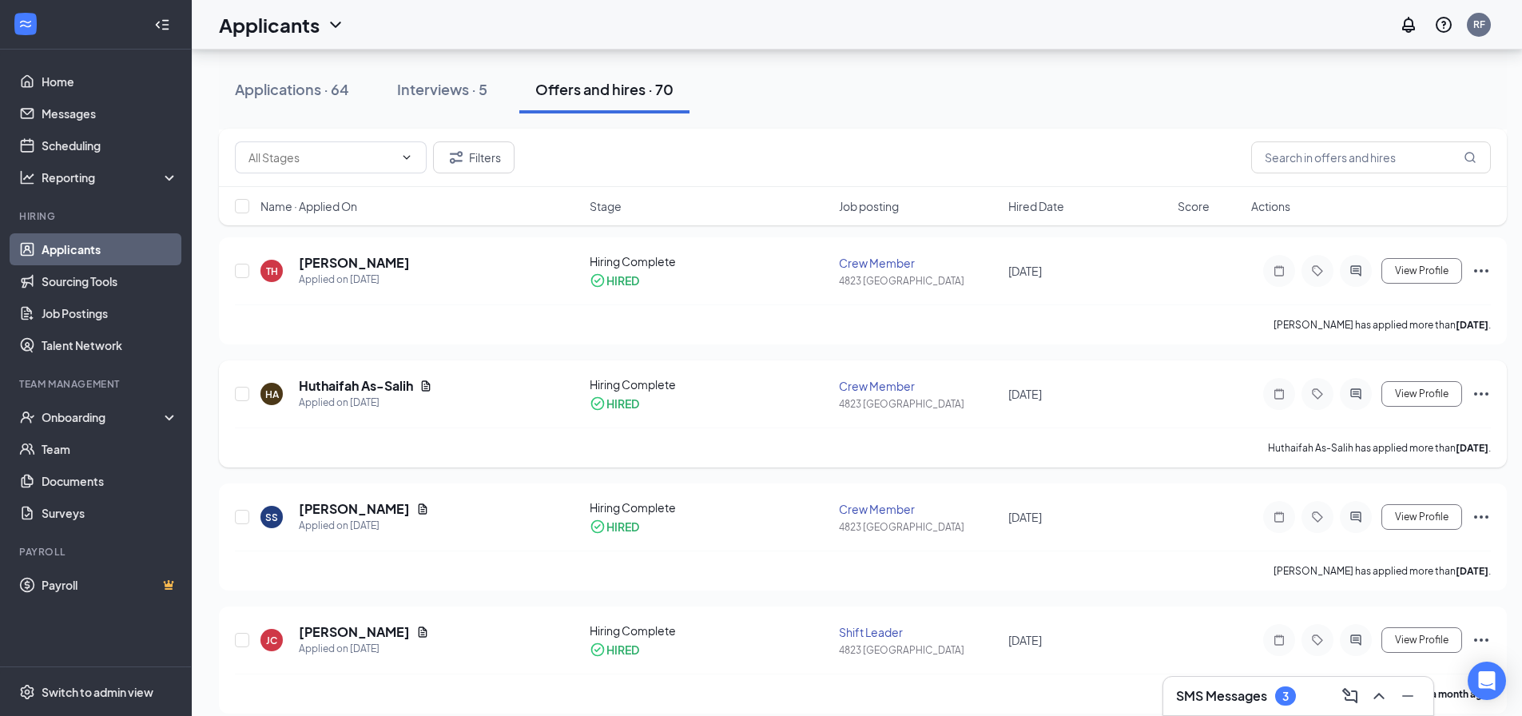
click at [1238, 698] on h3 "SMS Messages" at bounding box center [1221, 696] width 91 height 18
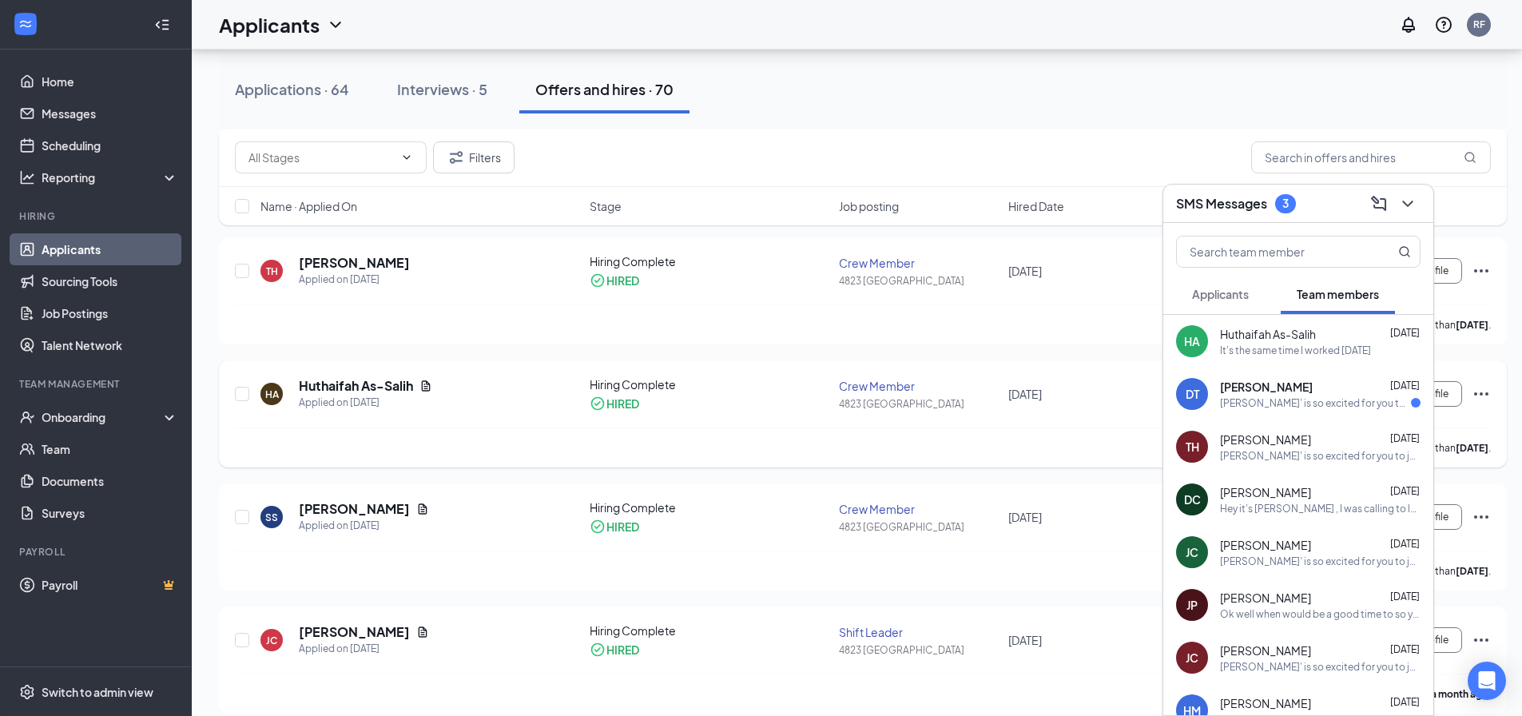
click at [1271, 400] on div "[PERSON_NAME]' is so excited for you to join our team! Do you know anyone else …" at bounding box center [1315, 403] width 191 height 14
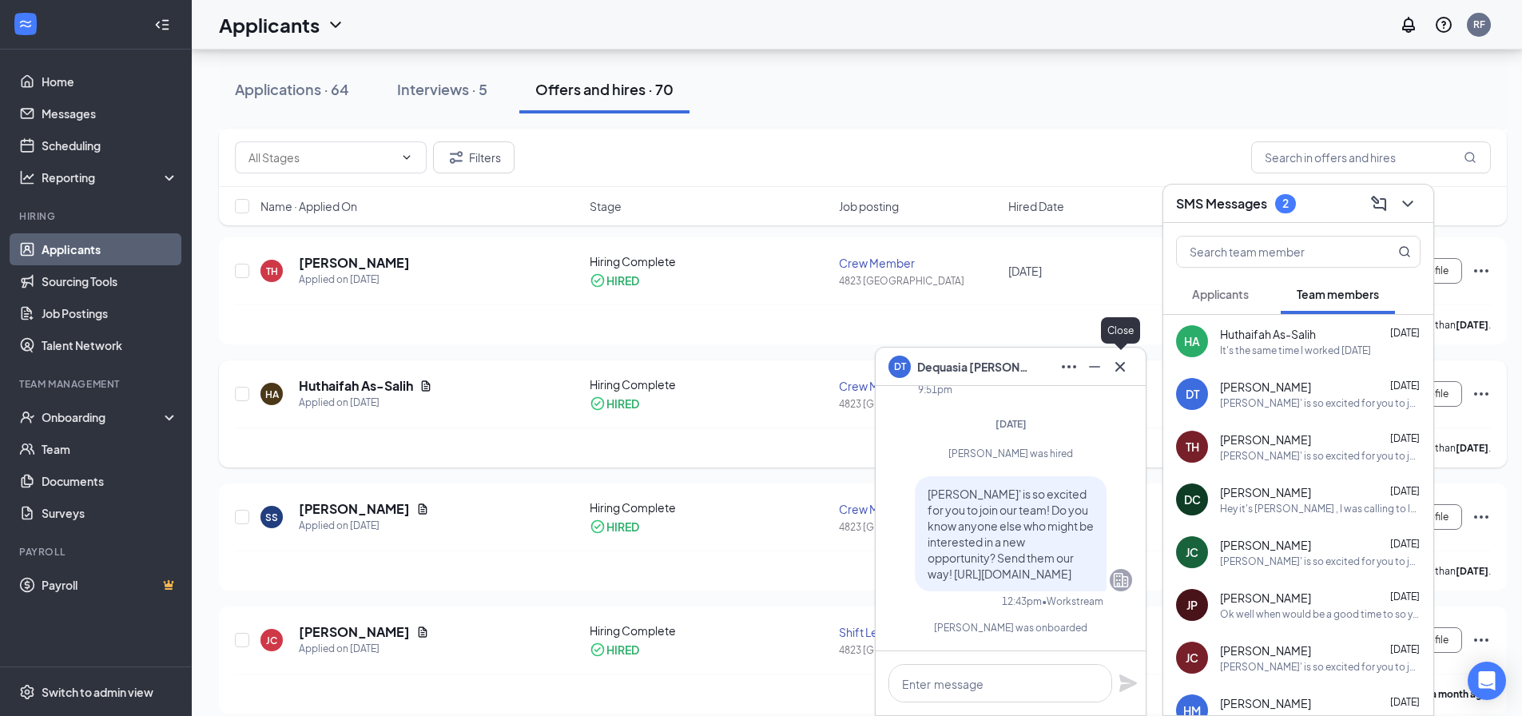
click at [1125, 362] on icon "Cross" at bounding box center [1120, 366] width 19 height 19
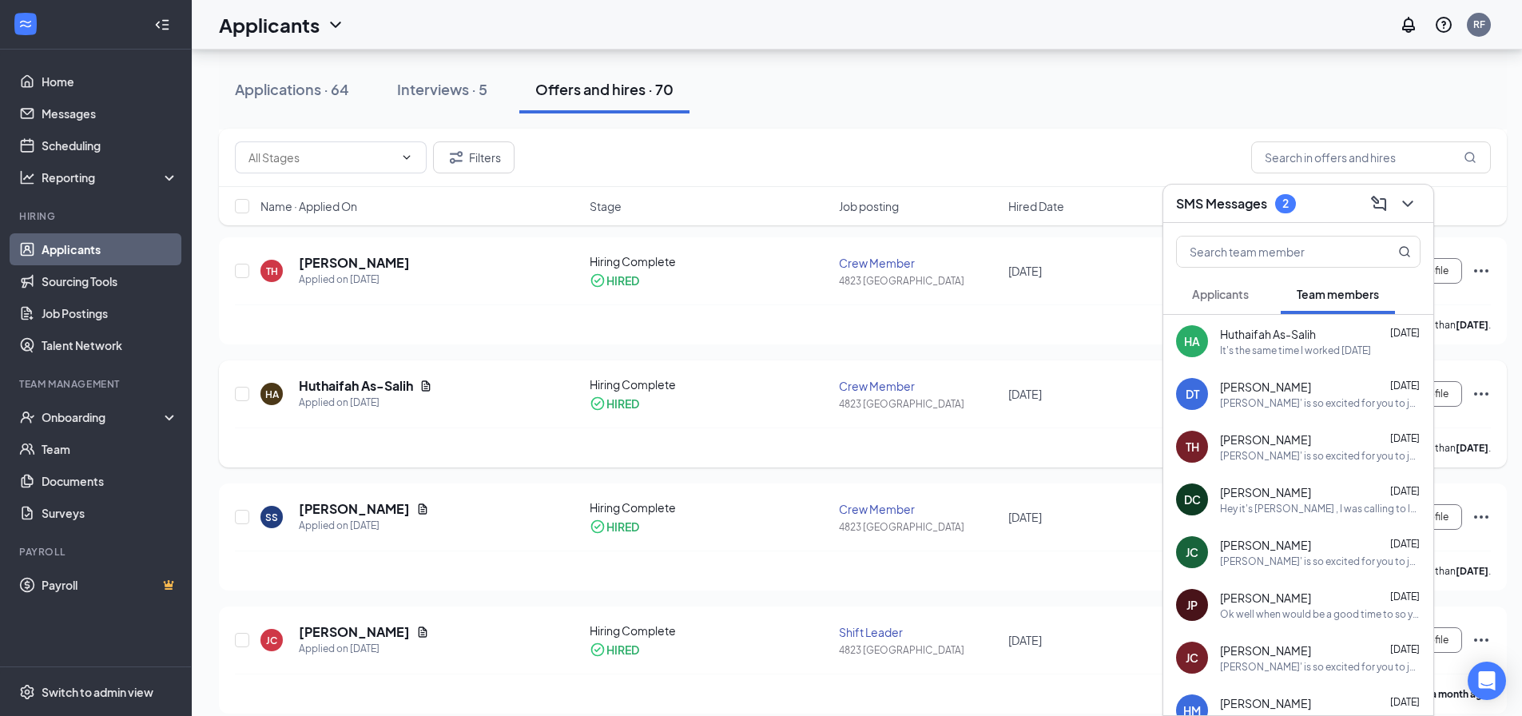
click at [1107, 117] on div "Applications · 64 Interviews · 5 Offers and hires · 70" at bounding box center [863, 90] width 1288 height 80
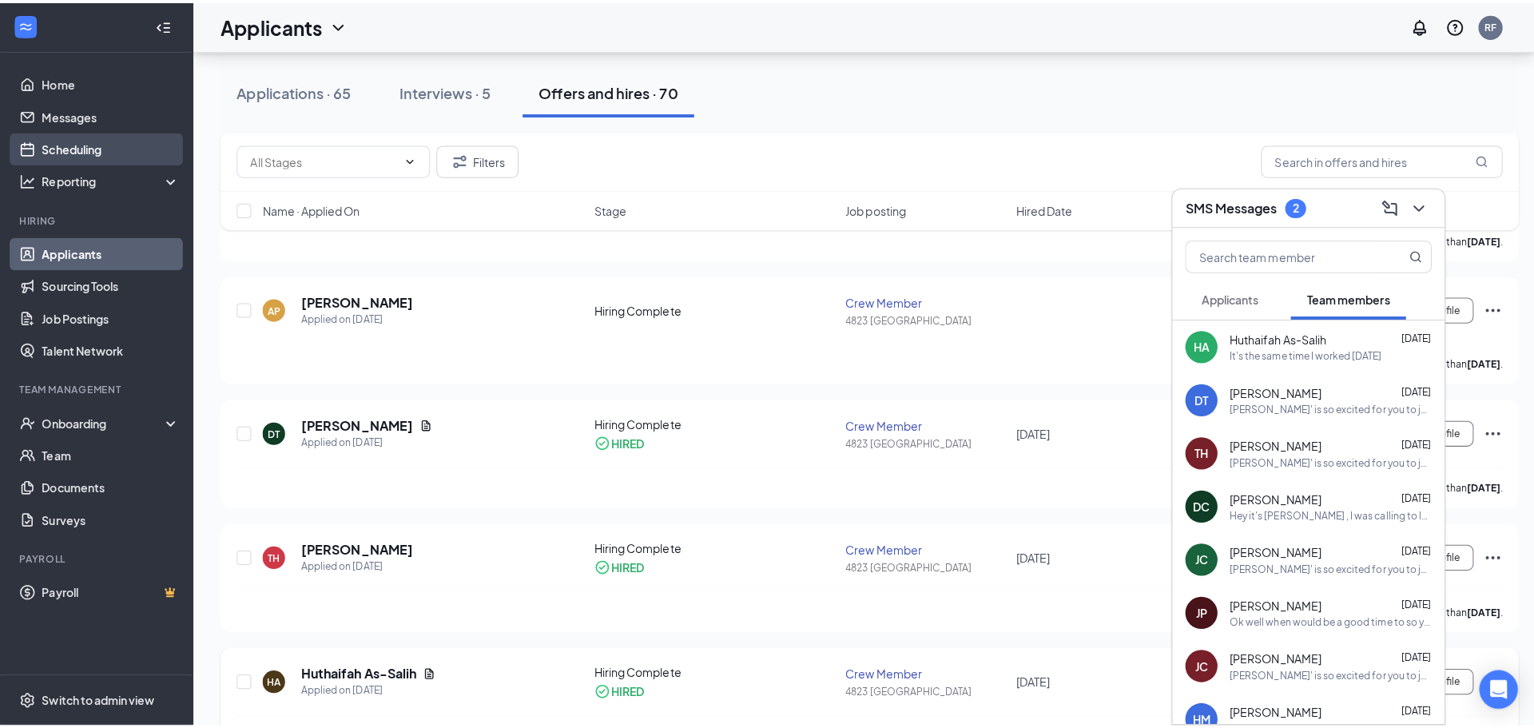
scroll to position [80, 0]
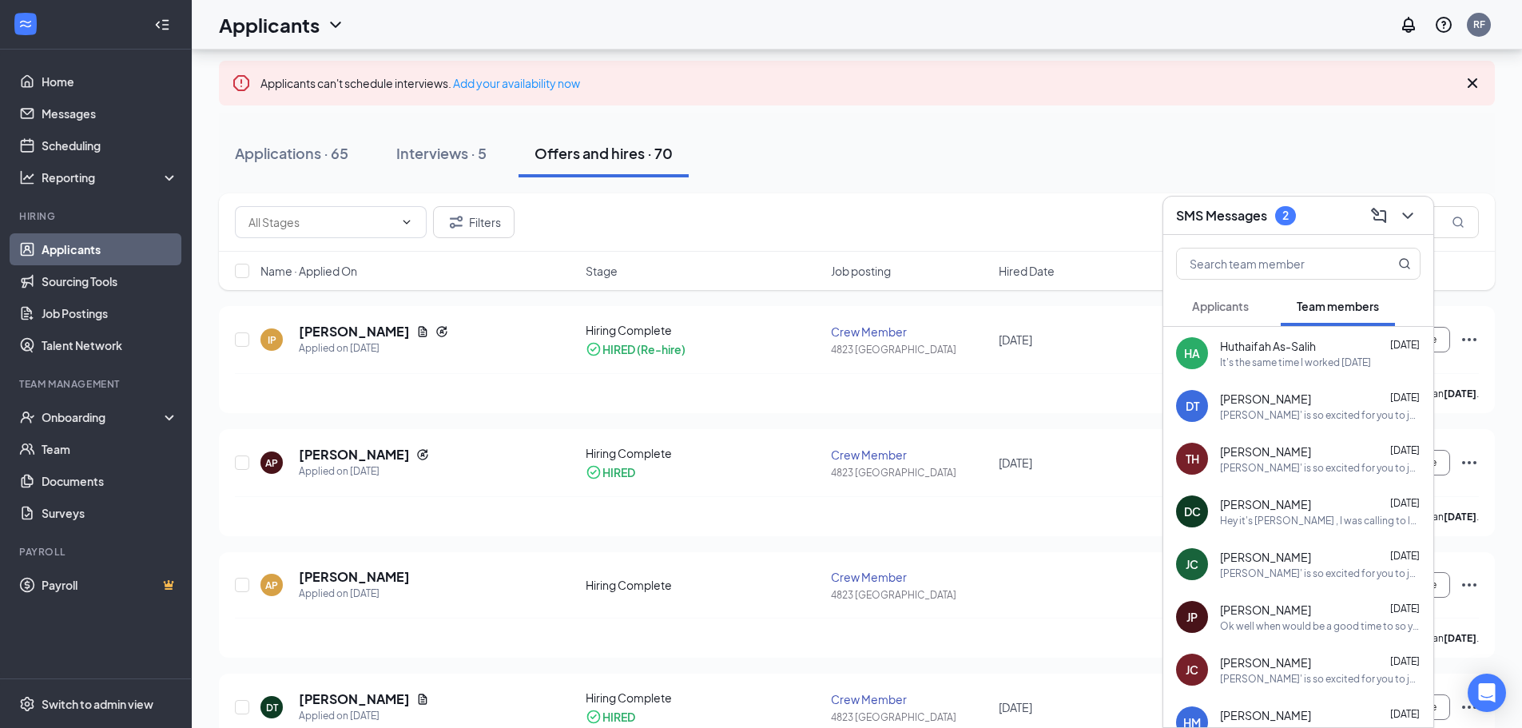
click at [91, 249] on link "Applicants" at bounding box center [110, 249] width 137 height 32
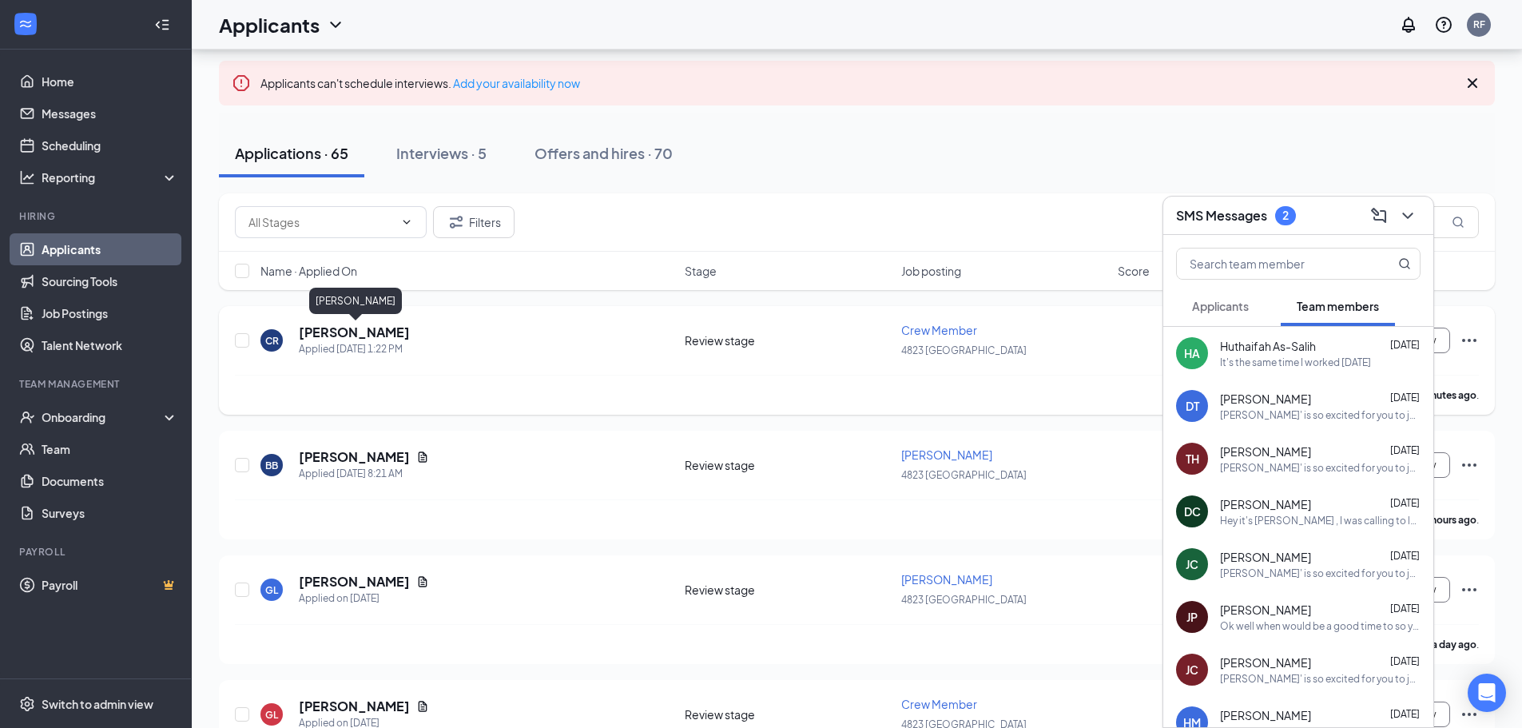
click at [381, 337] on h5 "[PERSON_NAME]" at bounding box center [354, 333] width 111 height 18
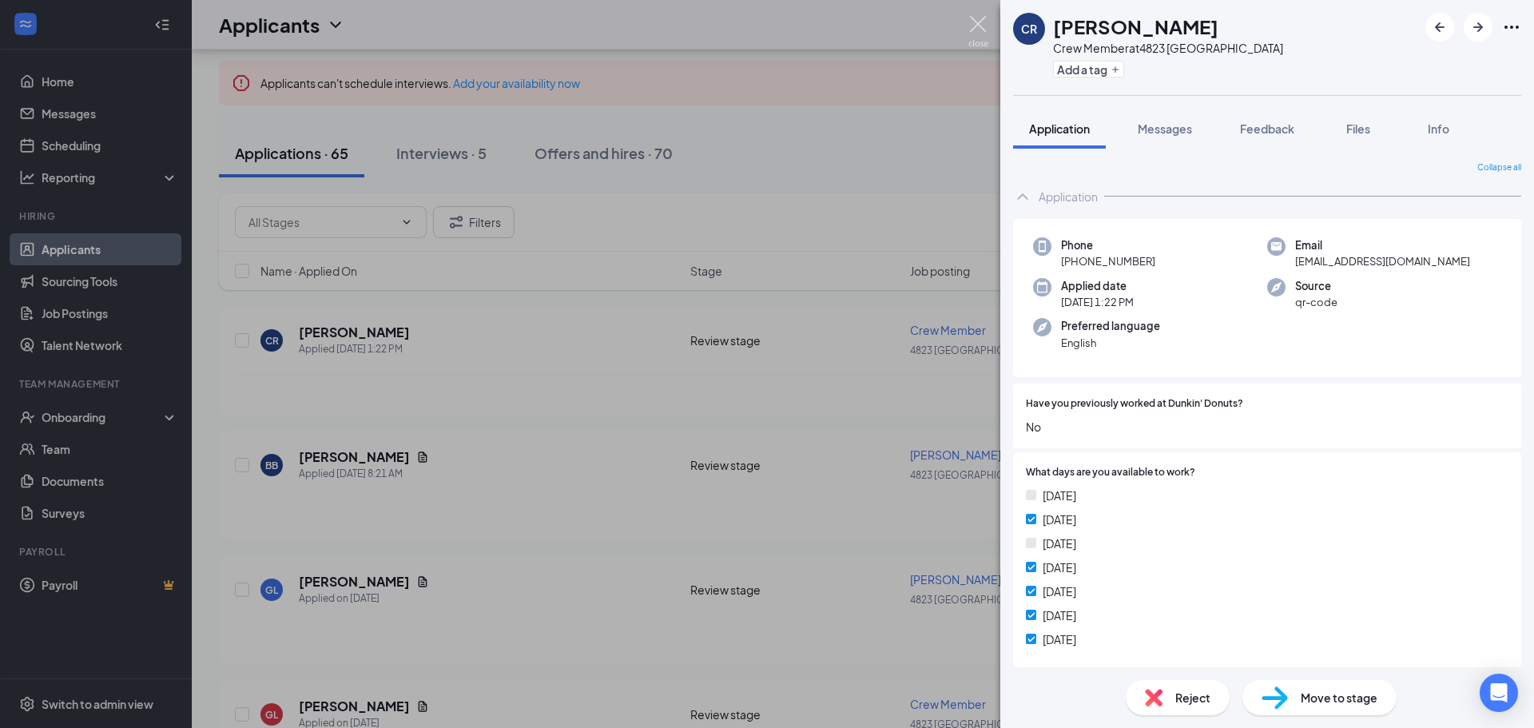
click at [974, 25] on img at bounding box center [979, 31] width 20 height 31
